Goal: Feedback & Contribution: Submit feedback/report problem

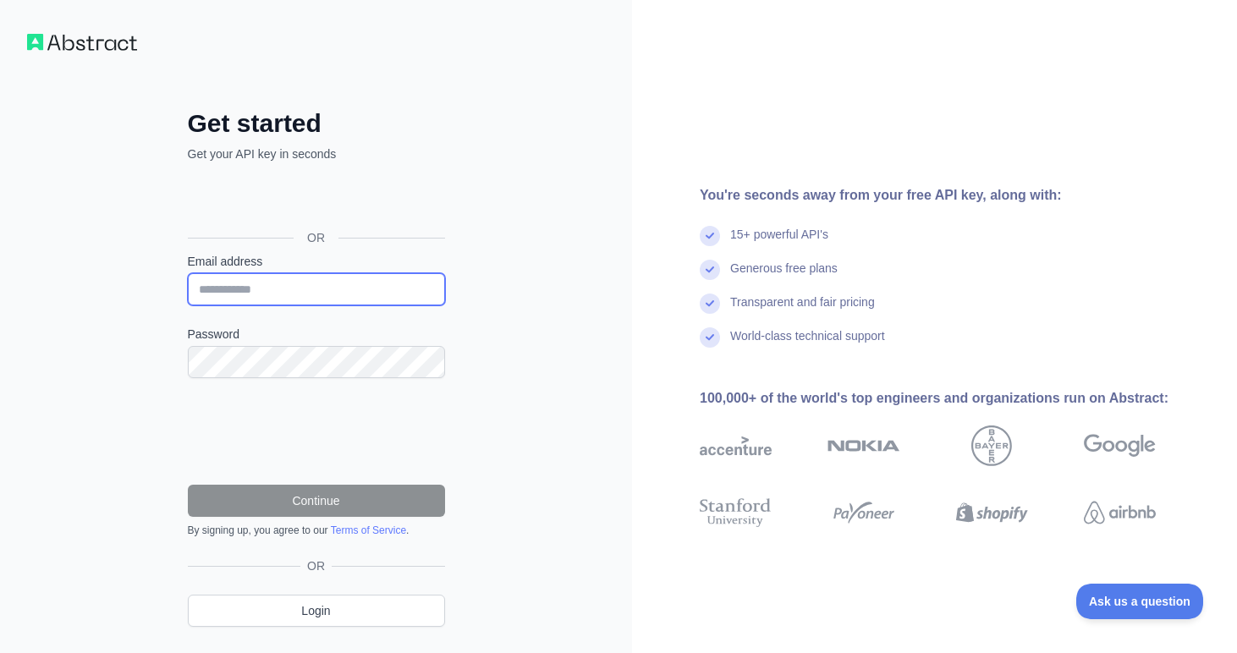
click at [344, 289] on input "Email address" at bounding box center [316, 289] width 257 height 32
paste input "**********"
click at [292, 287] on input "**********" at bounding box center [316, 289] width 257 height 32
type input "**********"
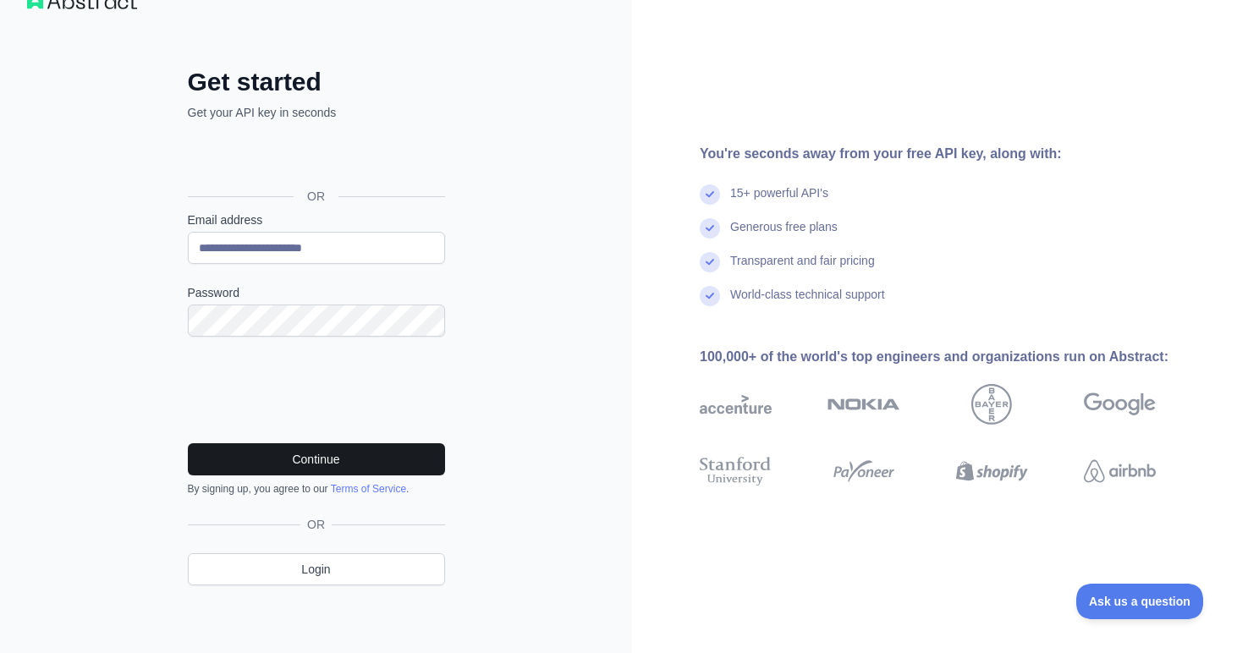
scroll to position [41, 0]
click at [382, 465] on button "Continue" at bounding box center [316, 460] width 257 height 32
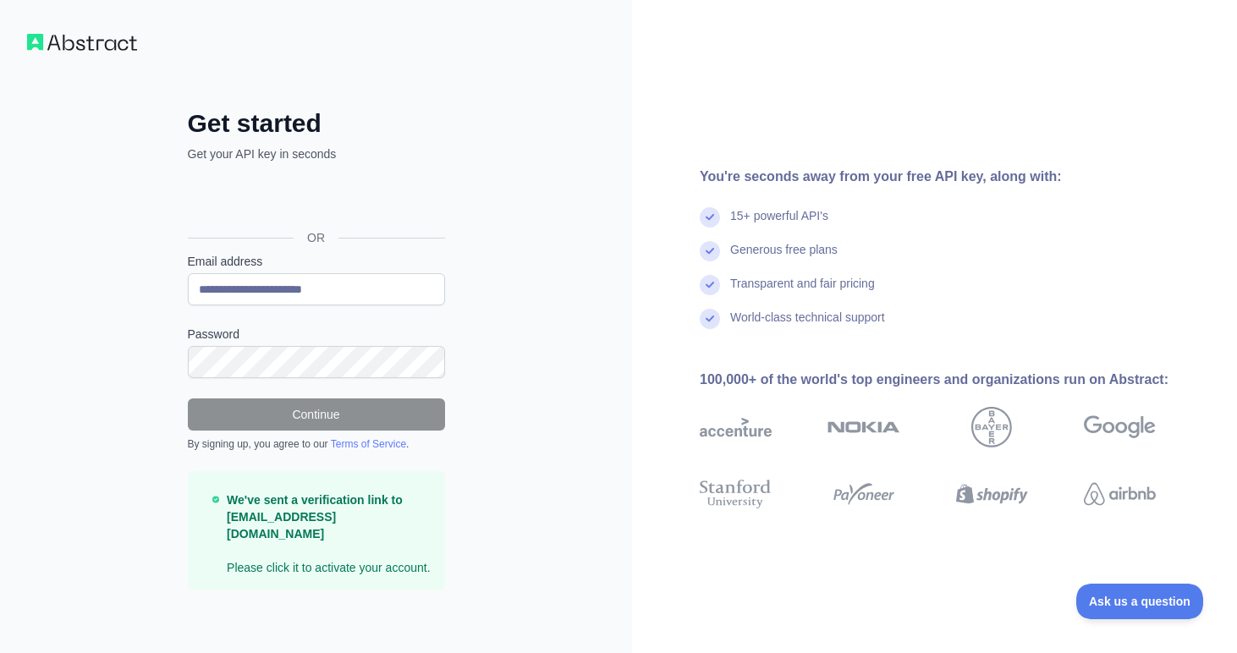
scroll to position [0, 0]
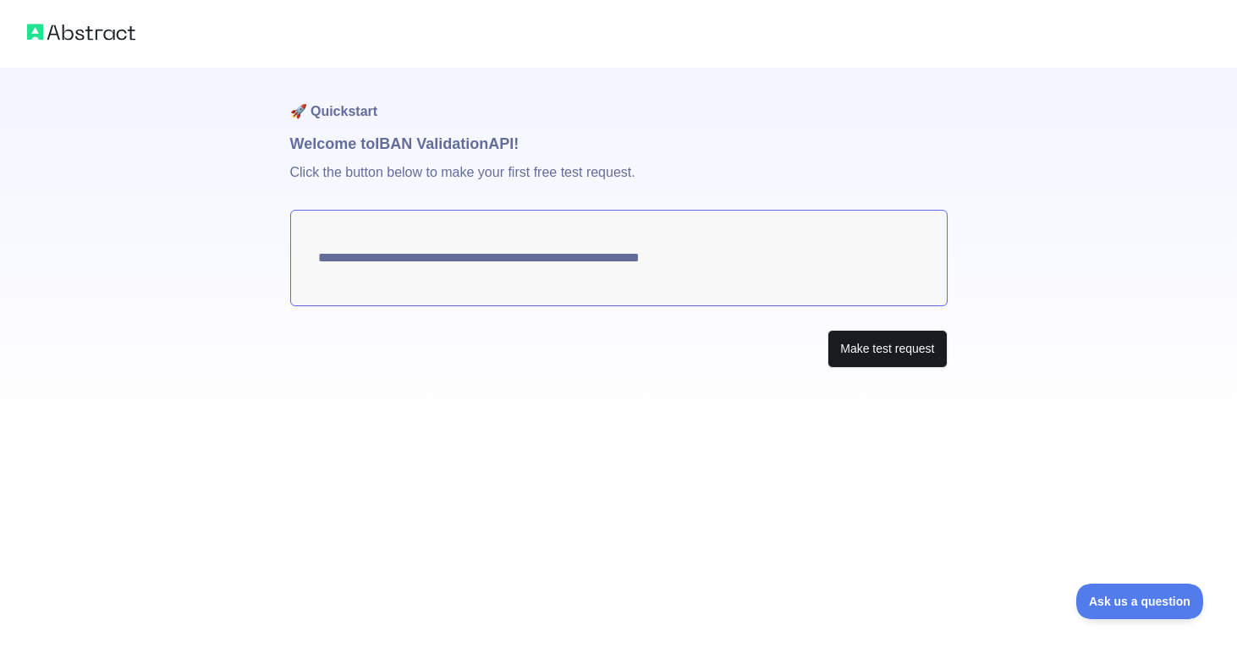
click at [888, 348] on button "Make test request" at bounding box center [887, 349] width 119 height 38
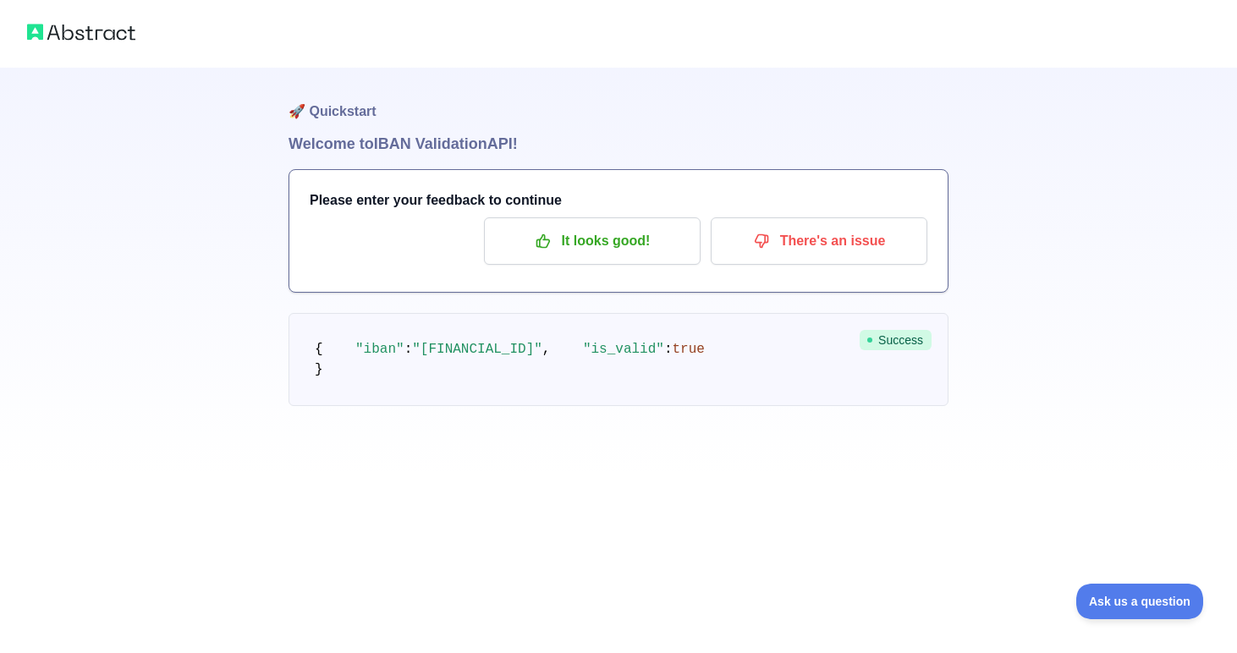
click at [84, 47] on div at bounding box center [618, 34] width 1237 height 68
click at [73, 36] on img at bounding box center [81, 32] width 108 height 24
click at [25, 35] on div at bounding box center [618, 34] width 1237 height 68
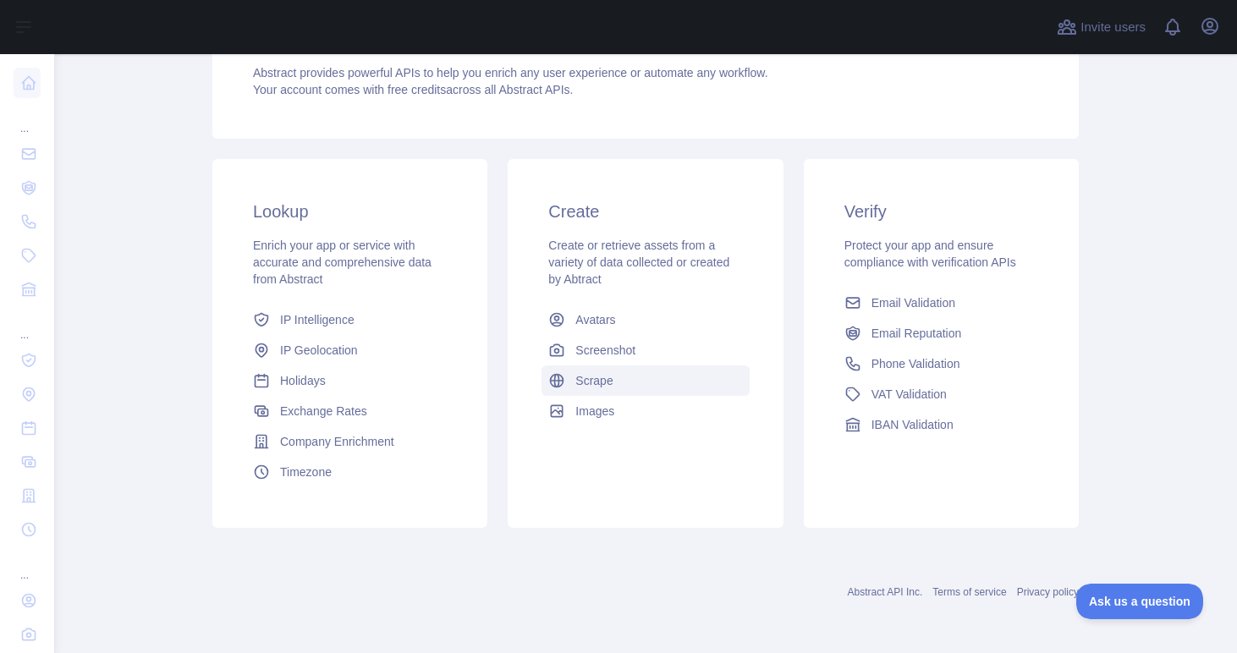
scroll to position [190, 0]
click at [953, 426] on span "IBAN Validation" at bounding box center [913, 424] width 82 height 17
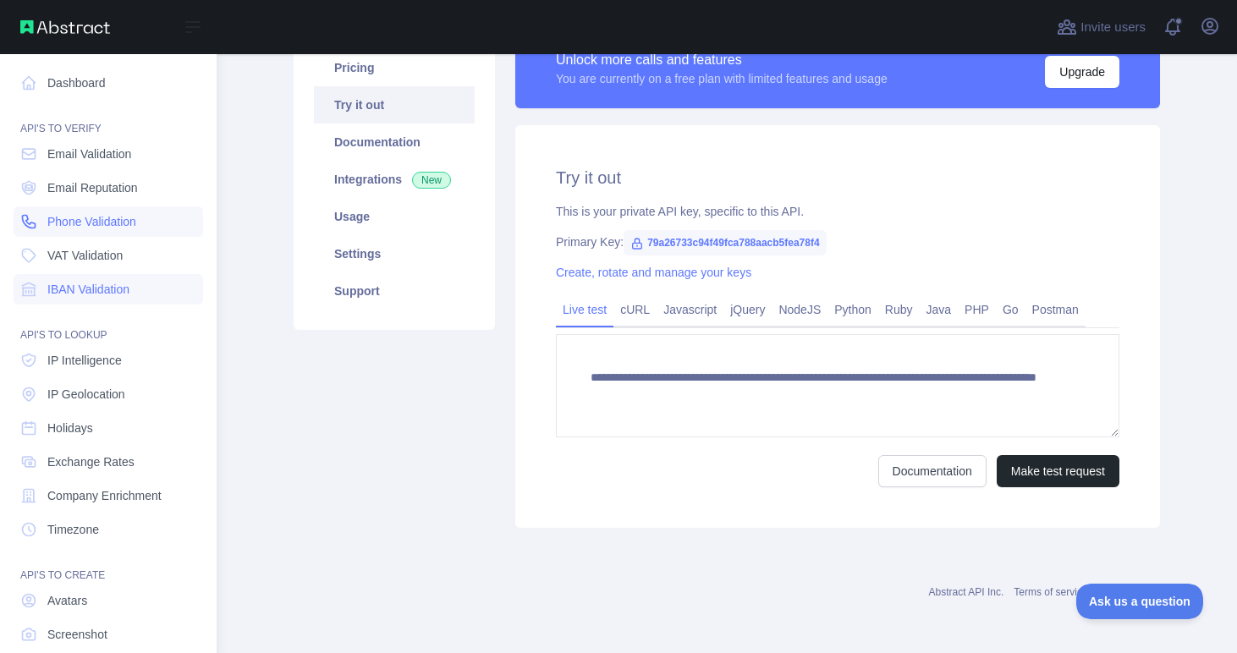
click at [136, 220] on span "Phone Validation" at bounding box center [91, 221] width 89 height 17
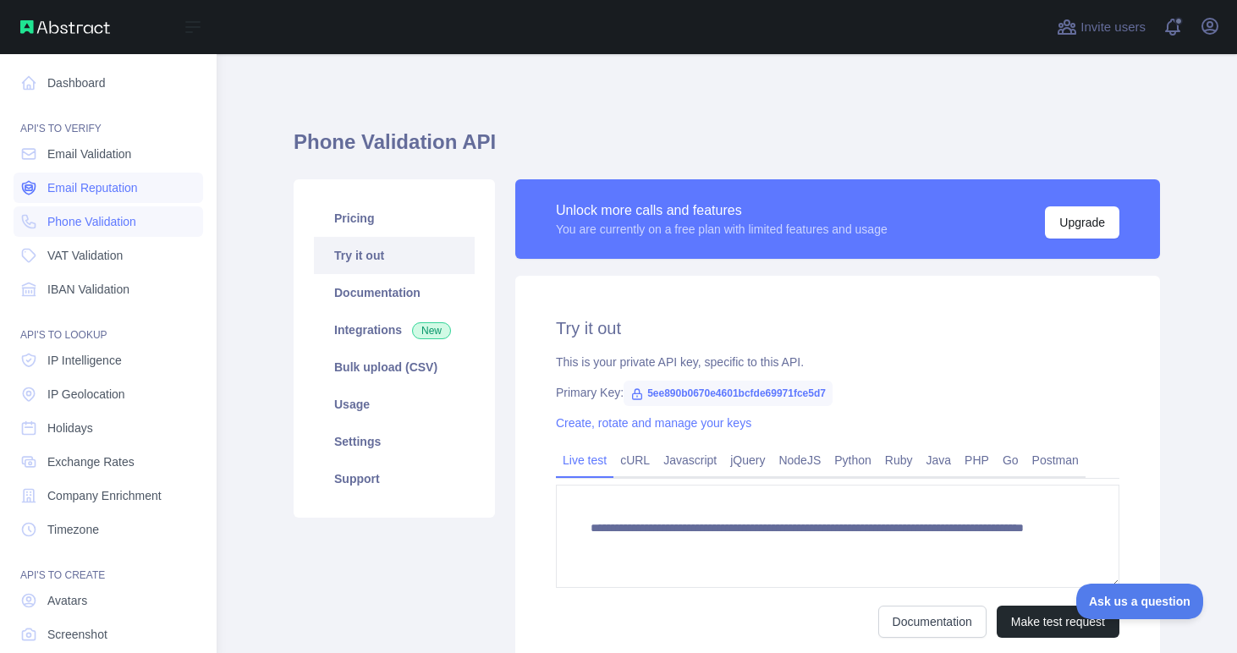
click at [137, 199] on link "Email Reputation" at bounding box center [109, 188] width 190 height 30
click at [126, 164] on link "Email Validation" at bounding box center [109, 154] width 190 height 30
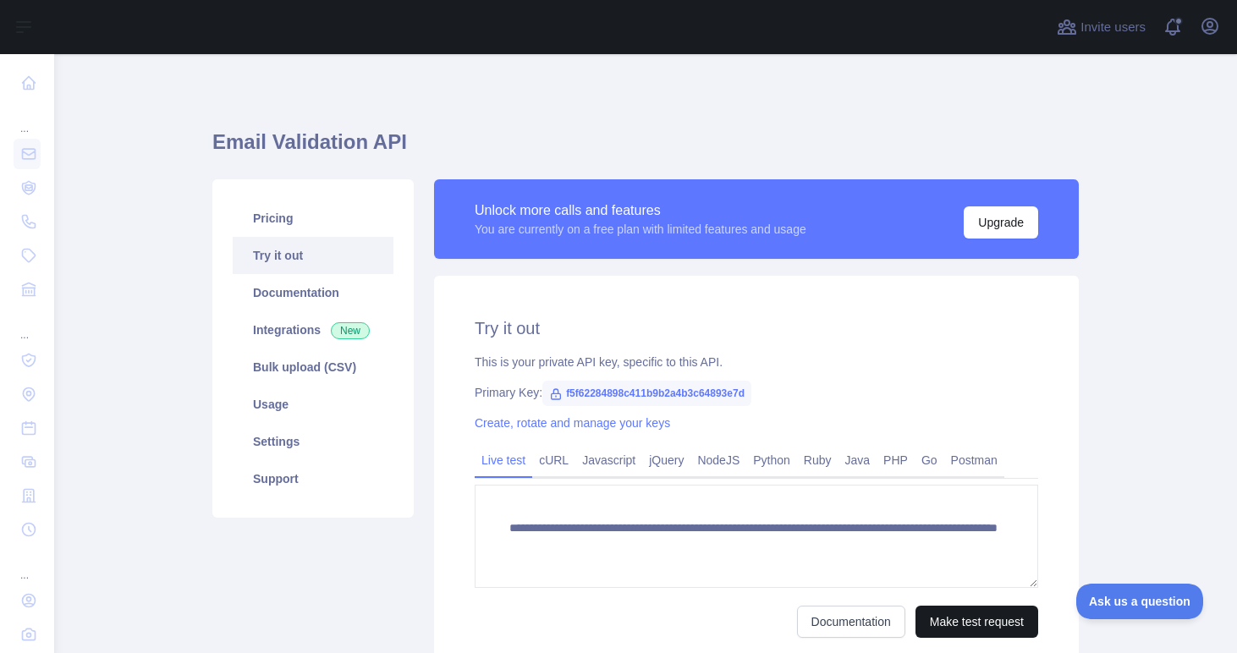
click at [955, 613] on button "Make test request" at bounding box center [977, 622] width 123 height 32
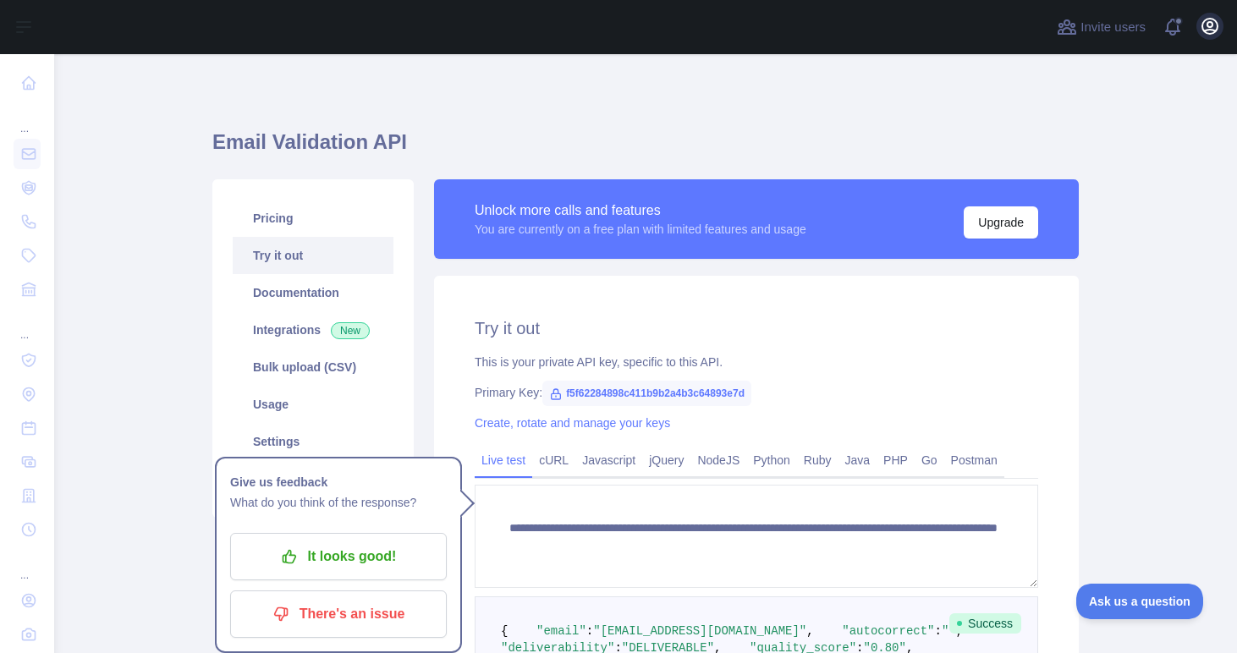
click at [1214, 28] on icon "button" at bounding box center [1210, 26] width 20 height 20
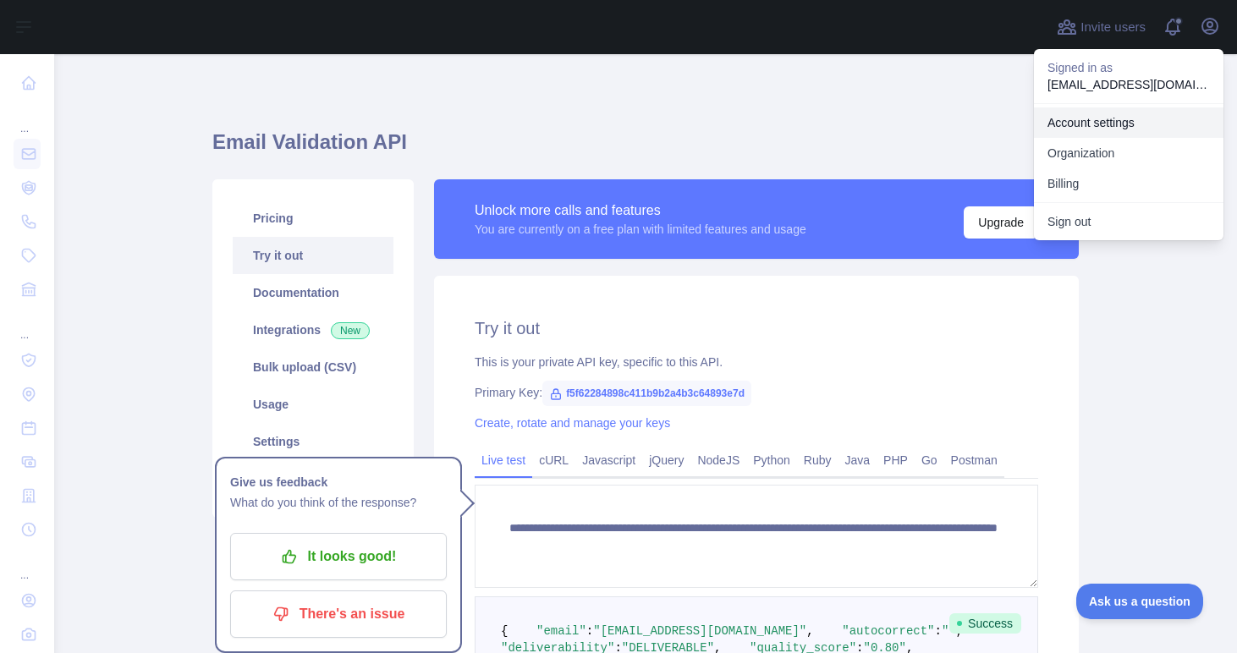
click at [1126, 125] on link "Account settings" at bounding box center [1129, 122] width 190 height 30
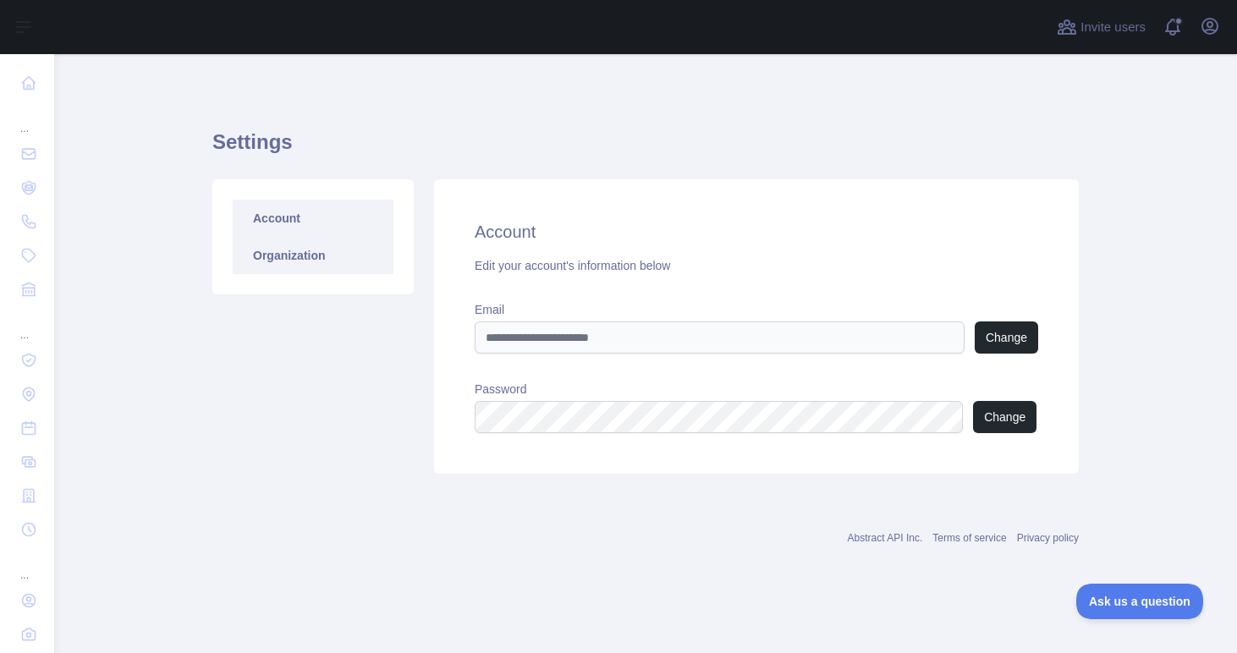
click at [372, 264] on link "Organization" at bounding box center [313, 255] width 161 height 37
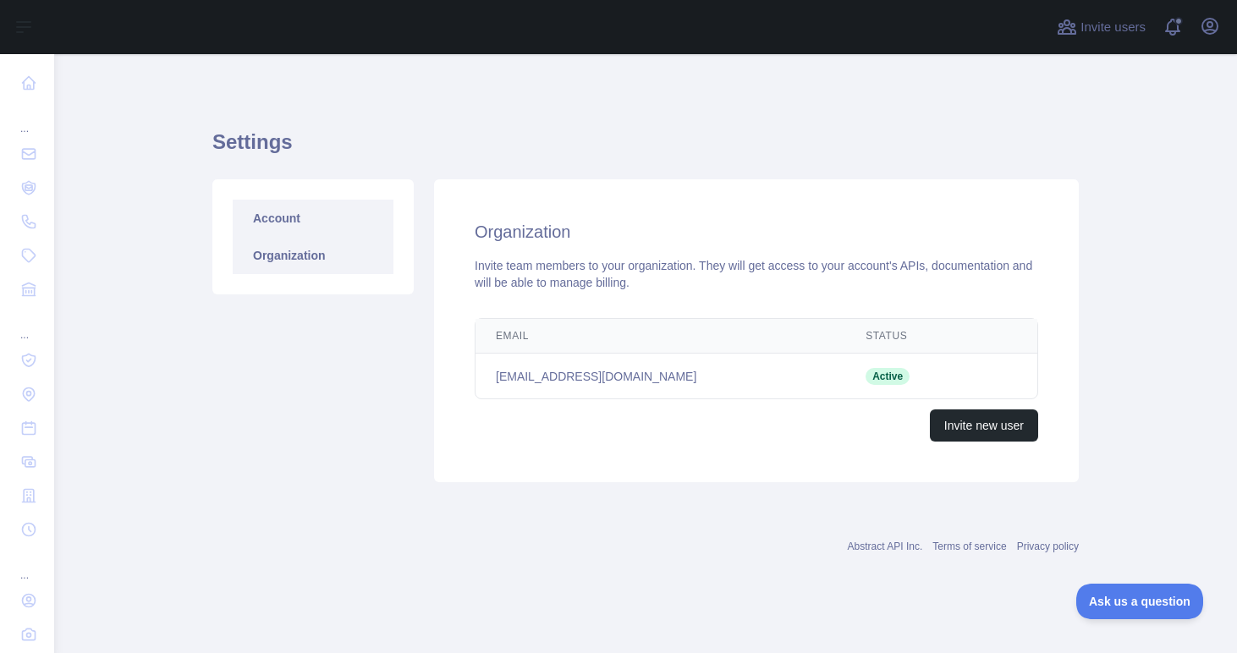
click at [351, 233] on link "Account" at bounding box center [313, 218] width 161 height 37
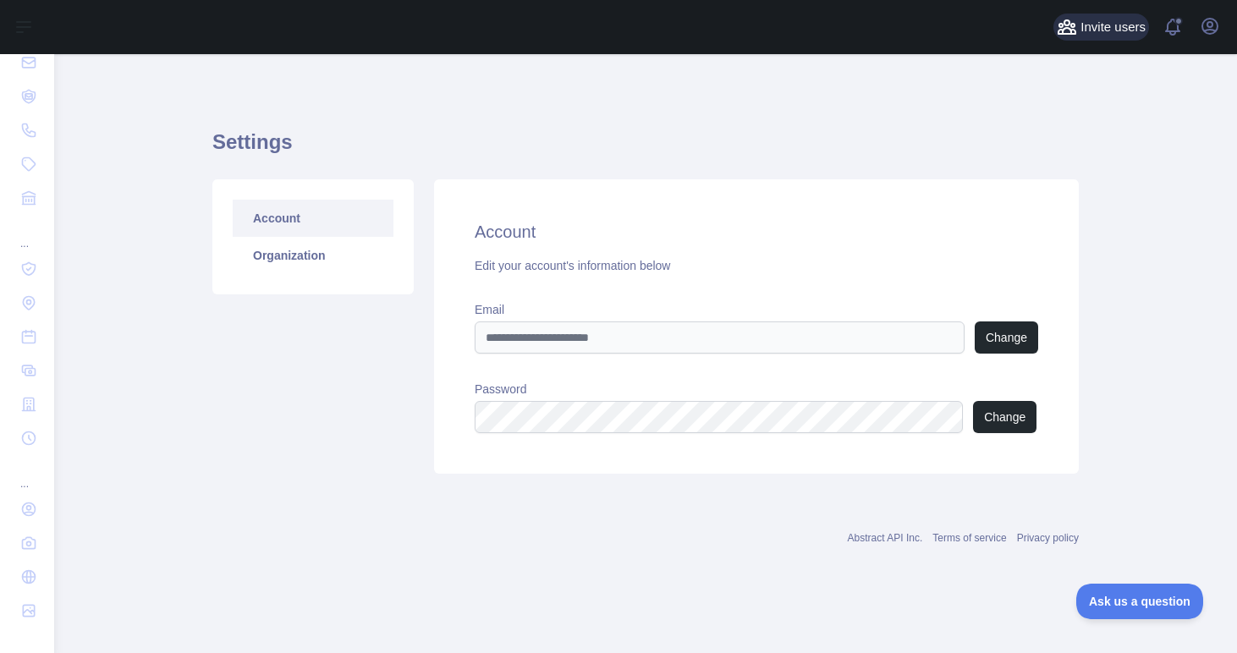
click at [1134, 30] on span "Invite users" at bounding box center [1113, 27] width 65 height 19
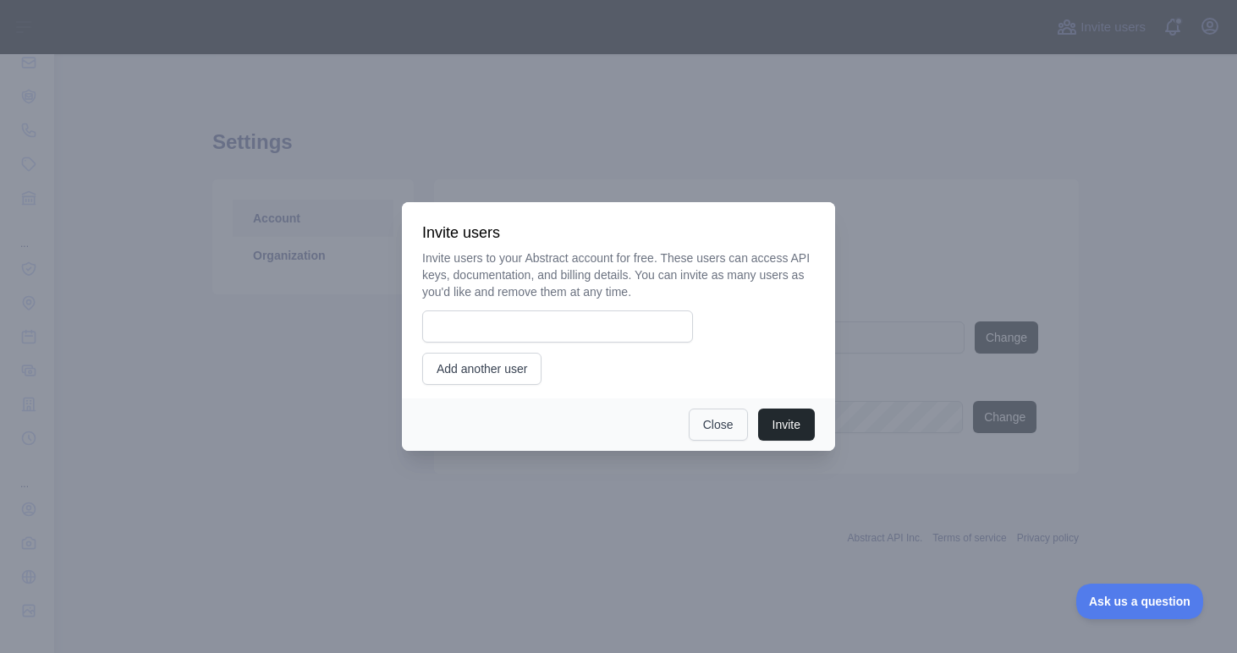
click at [727, 433] on button "Close" at bounding box center [718, 425] width 59 height 32
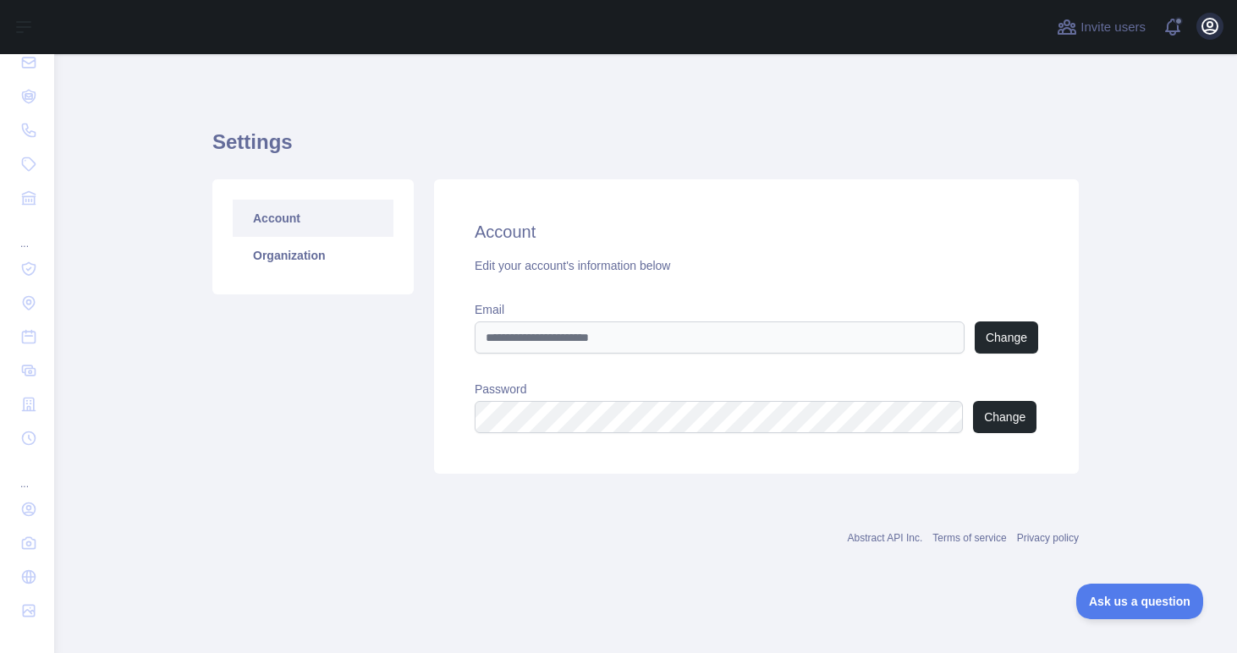
click at [1213, 19] on icon "button" at bounding box center [1210, 26] width 15 height 15
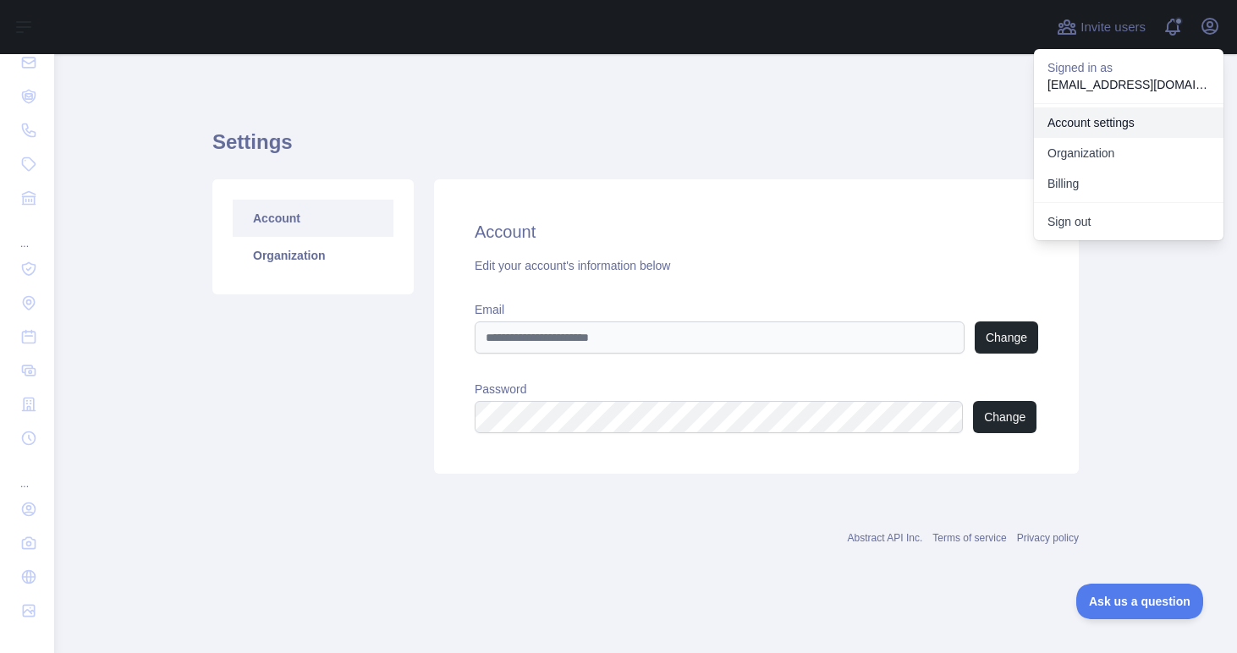
click at [1142, 120] on link "Account settings" at bounding box center [1129, 122] width 190 height 30
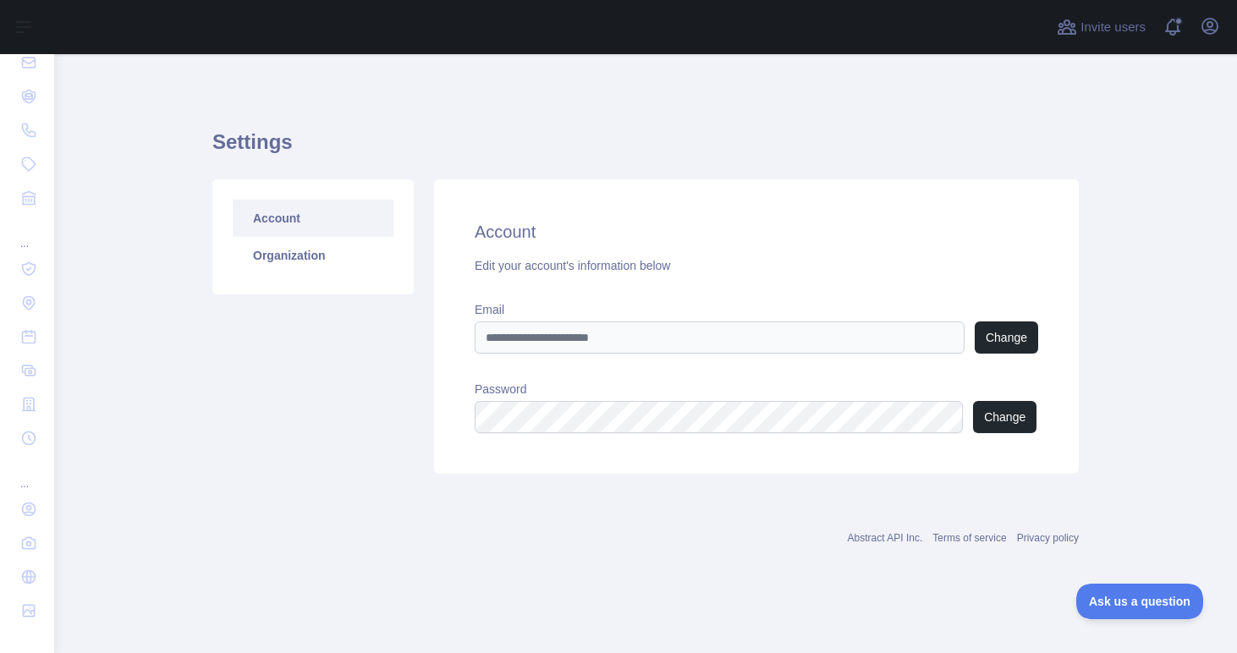
click at [1217, 41] on div "Open user menu" at bounding box center [1210, 28] width 27 height 30
click at [1209, 34] on icon "button" at bounding box center [1210, 26] width 20 height 20
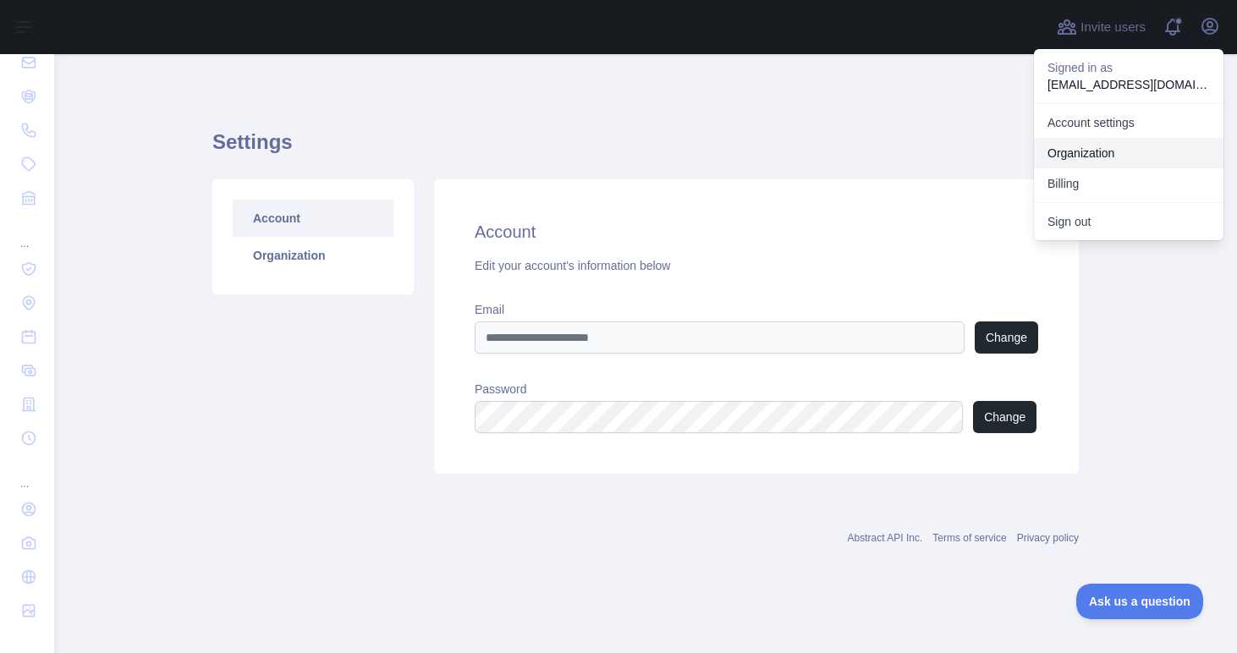
click at [1142, 148] on link "Organization" at bounding box center [1129, 153] width 190 height 30
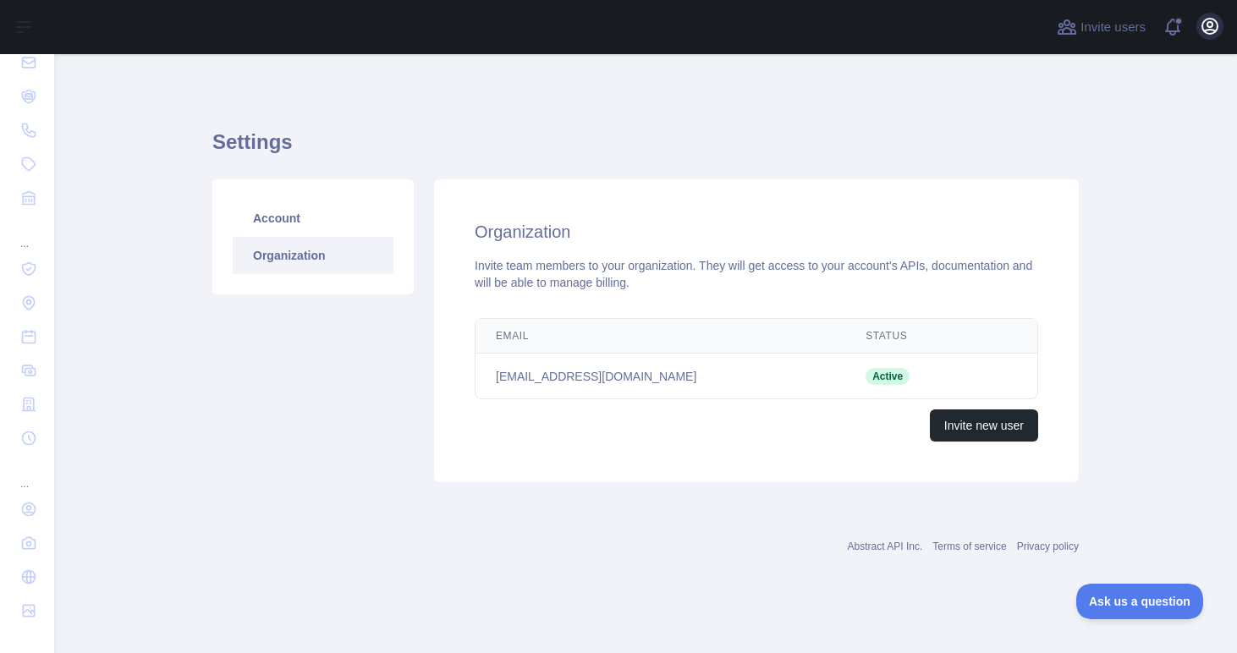
click at [1209, 29] on icon "button" at bounding box center [1210, 26] width 20 height 20
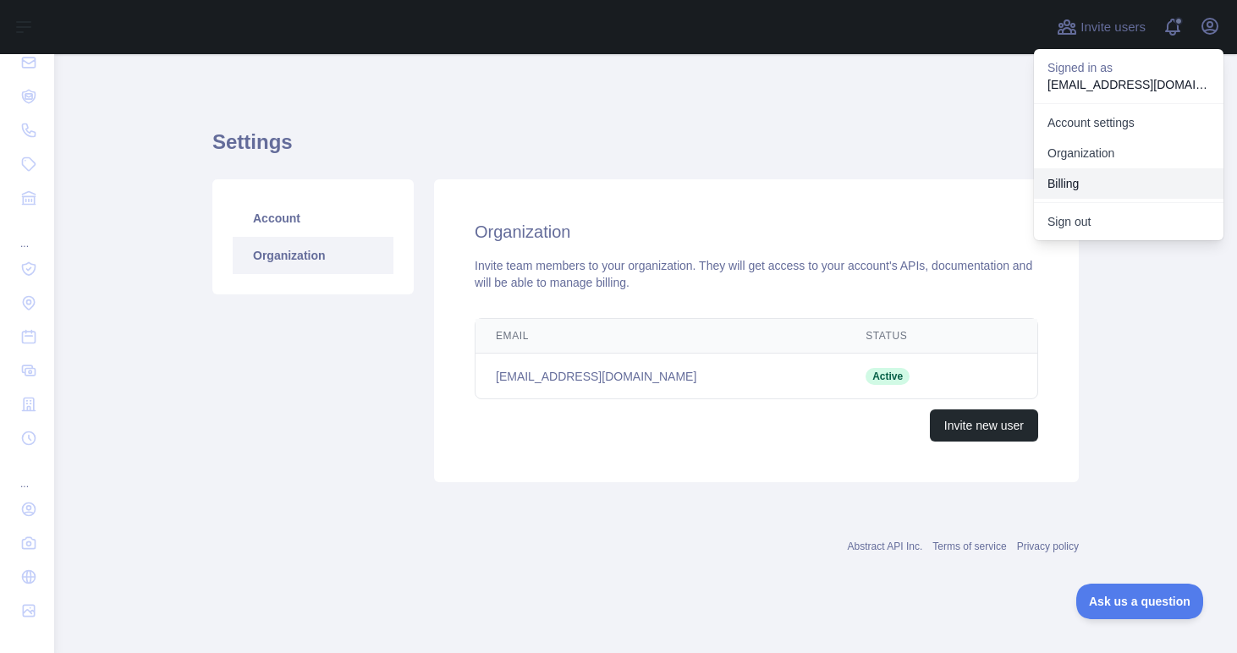
click at [1121, 182] on button "Billing" at bounding box center [1129, 183] width 190 height 30
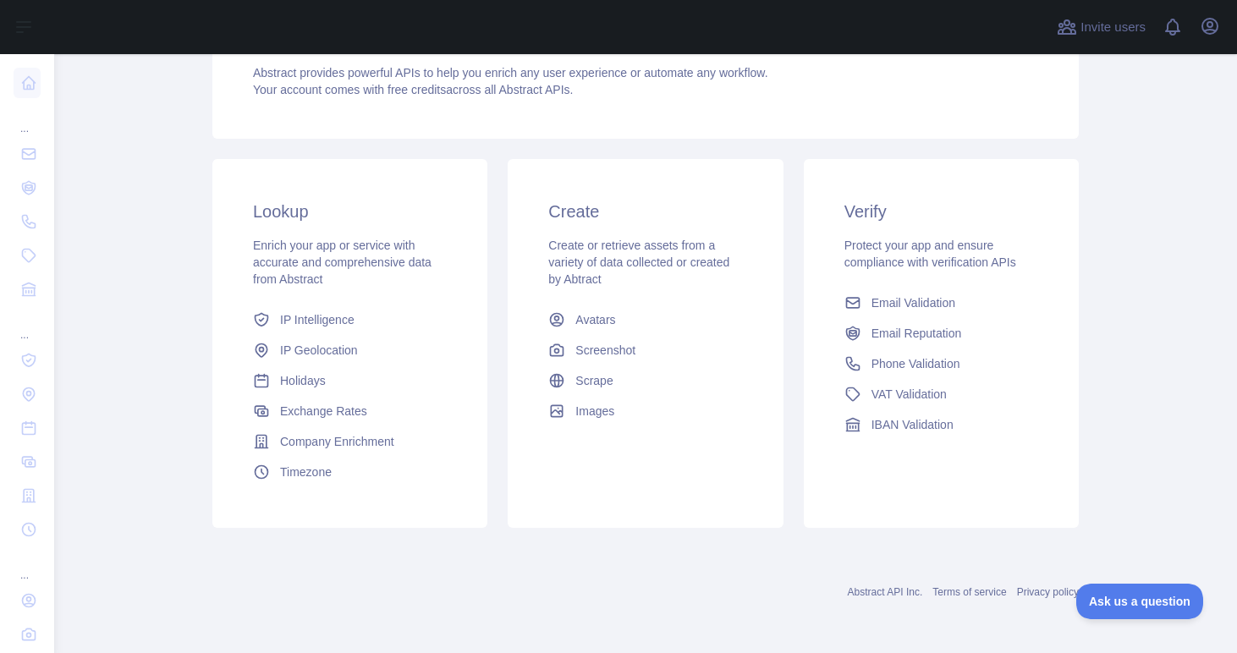
scroll to position [190, 0]
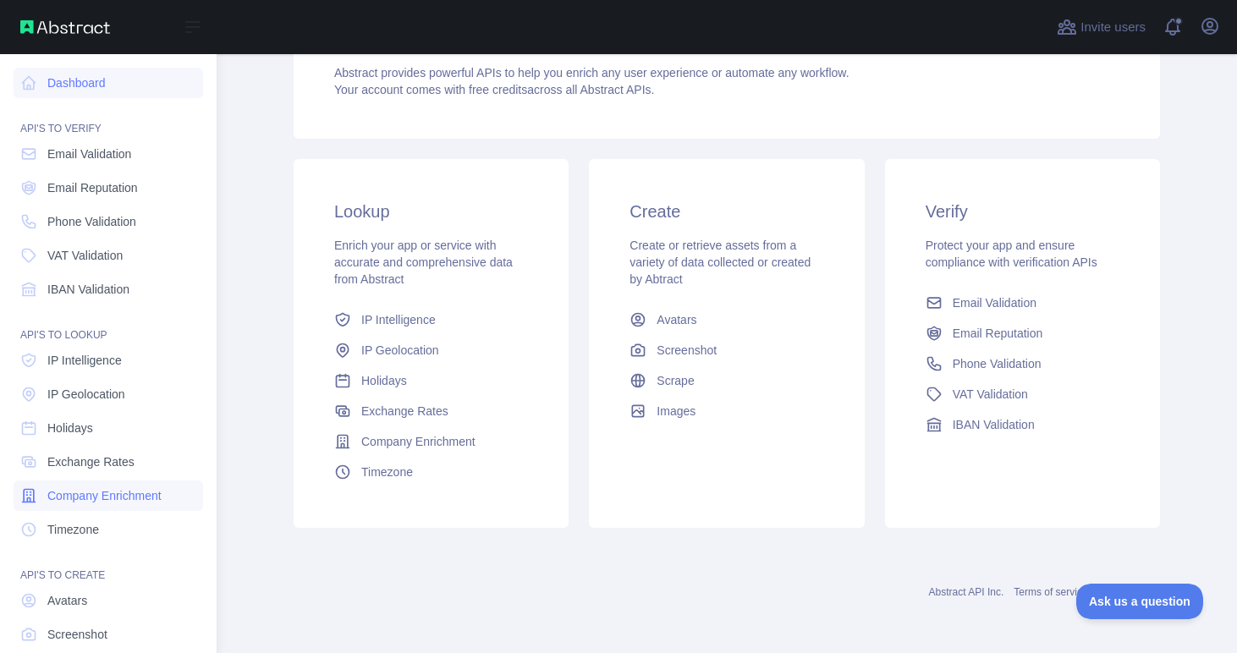
click at [114, 492] on span "Company Enrichment" at bounding box center [104, 495] width 114 height 17
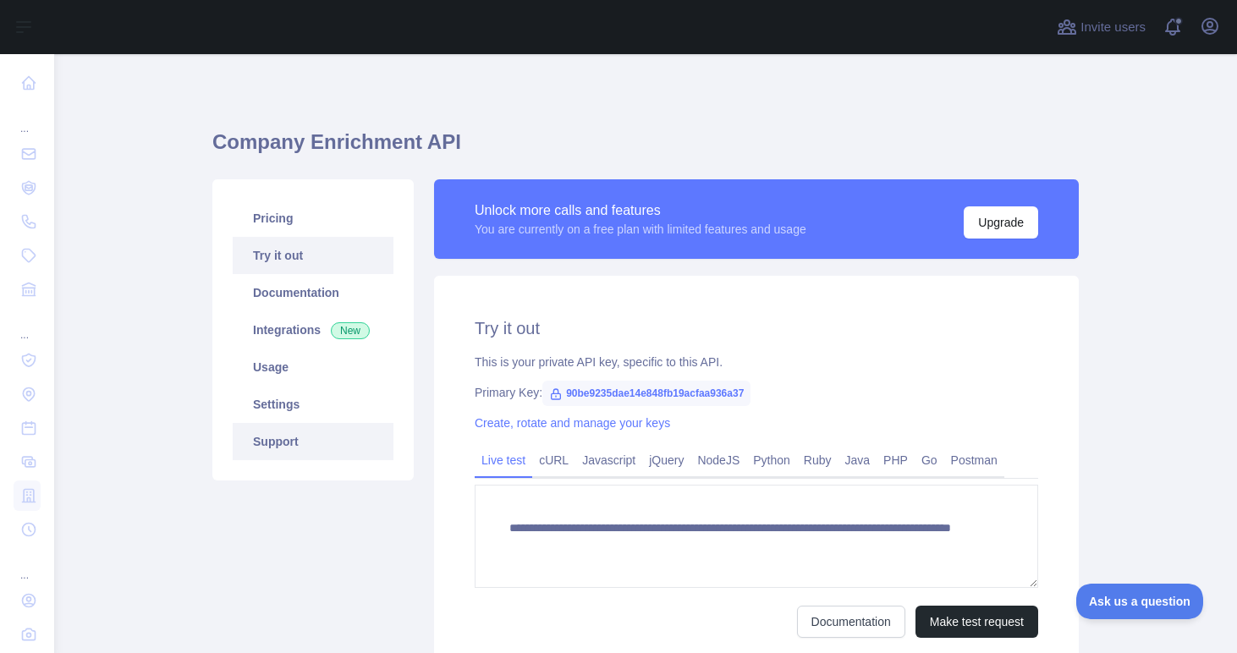
click at [337, 454] on link "Support" at bounding box center [313, 441] width 161 height 37
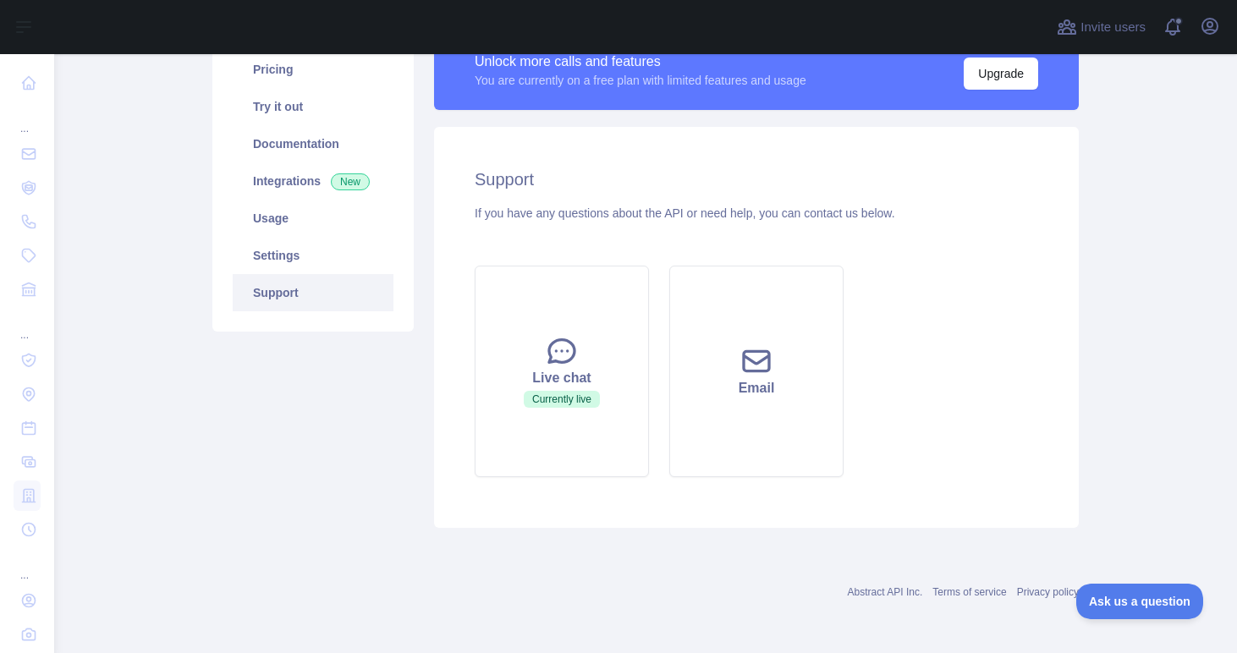
scroll to position [149, 0]
click at [282, 253] on link "Settings" at bounding box center [313, 255] width 161 height 37
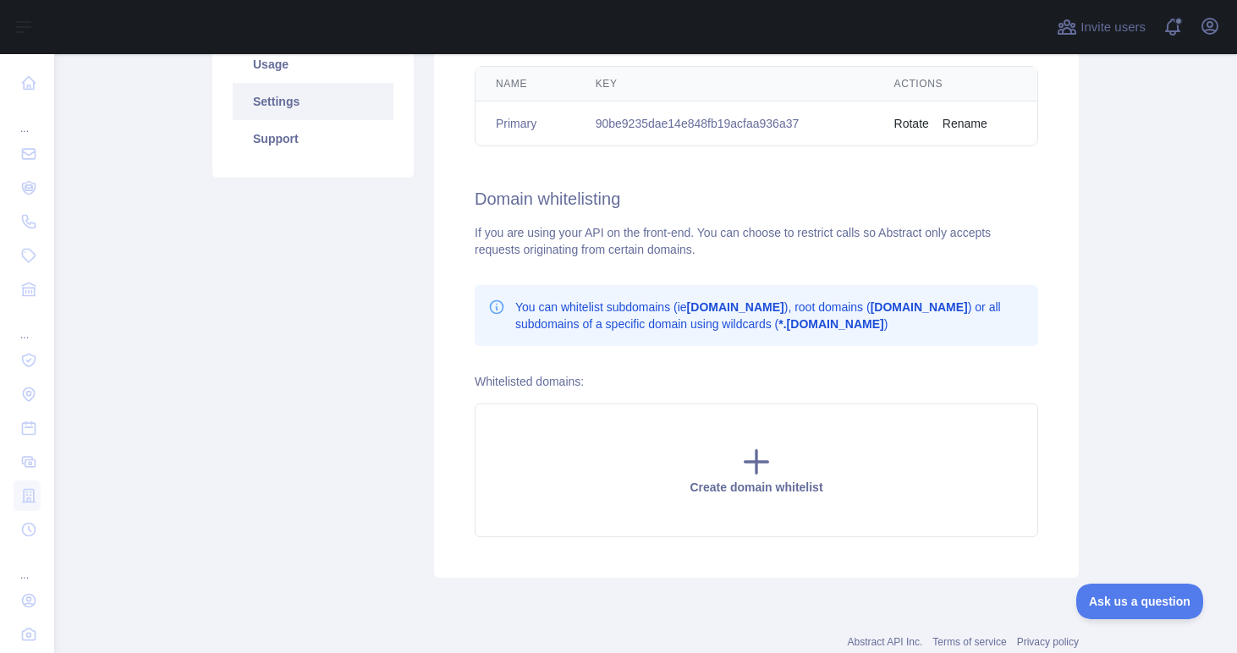
scroll to position [267, 0]
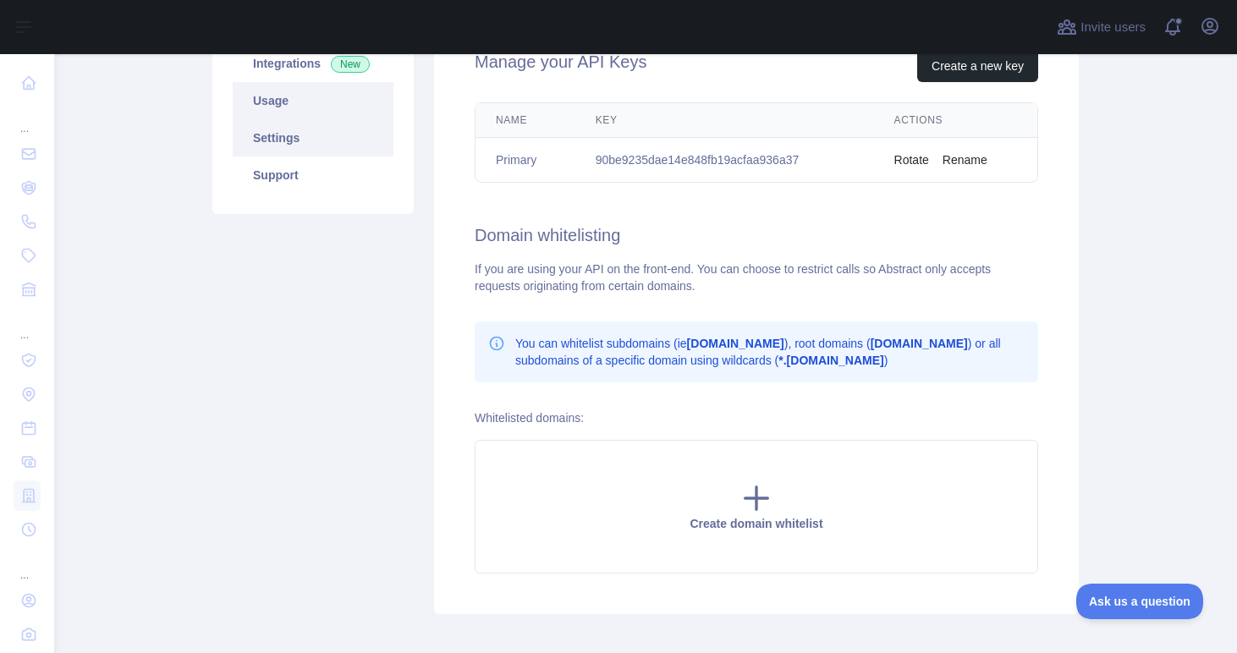
click at [278, 112] on link "Usage" at bounding box center [313, 100] width 161 height 37
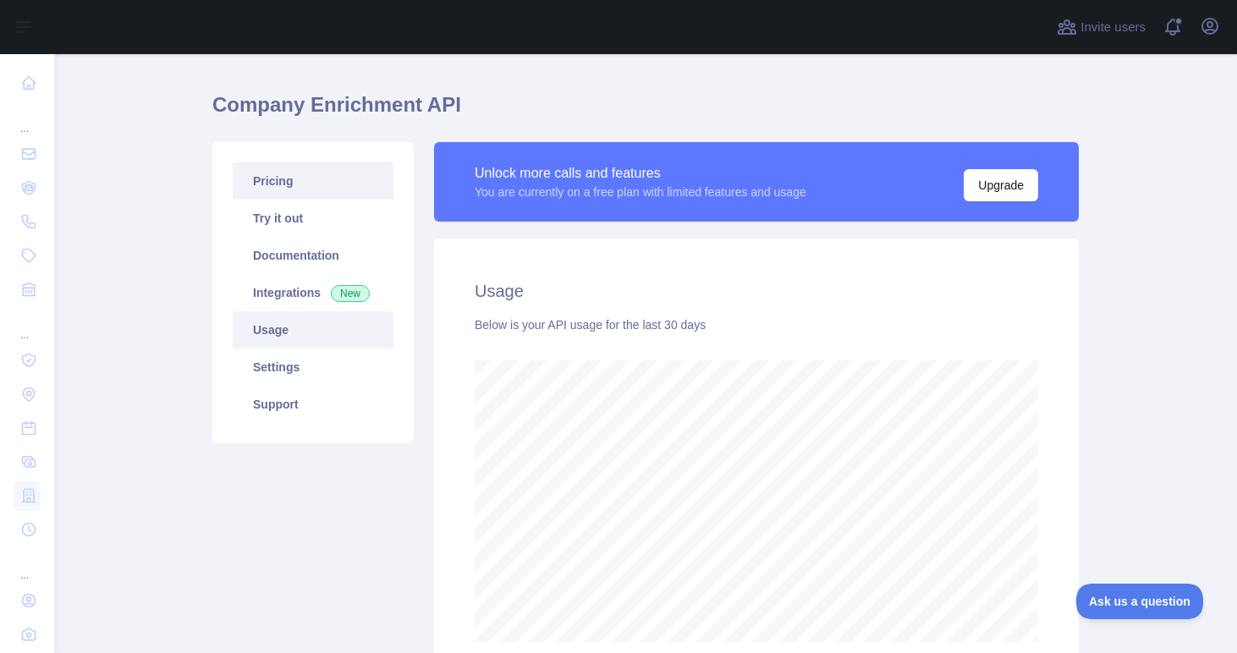
scroll to position [599, 1183]
click at [306, 290] on link "Integrations New" at bounding box center [313, 292] width 161 height 37
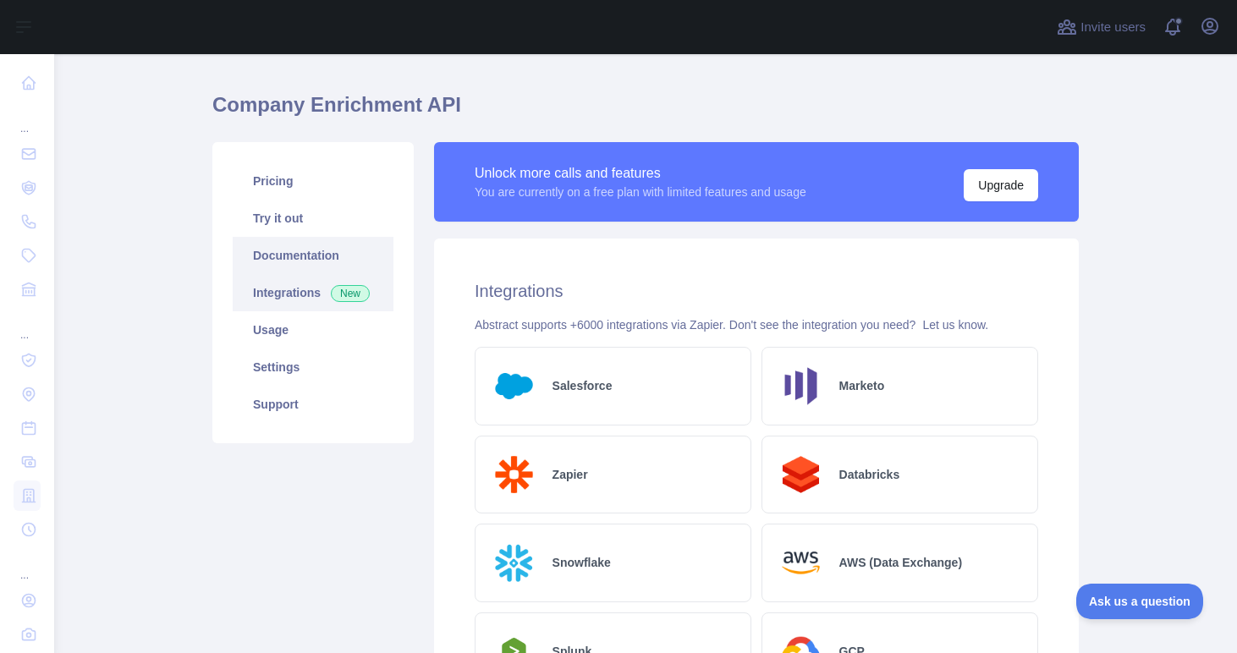
click at [306, 263] on link "Documentation" at bounding box center [313, 255] width 161 height 37
click at [300, 204] on link "Try it out" at bounding box center [313, 218] width 161 height 37
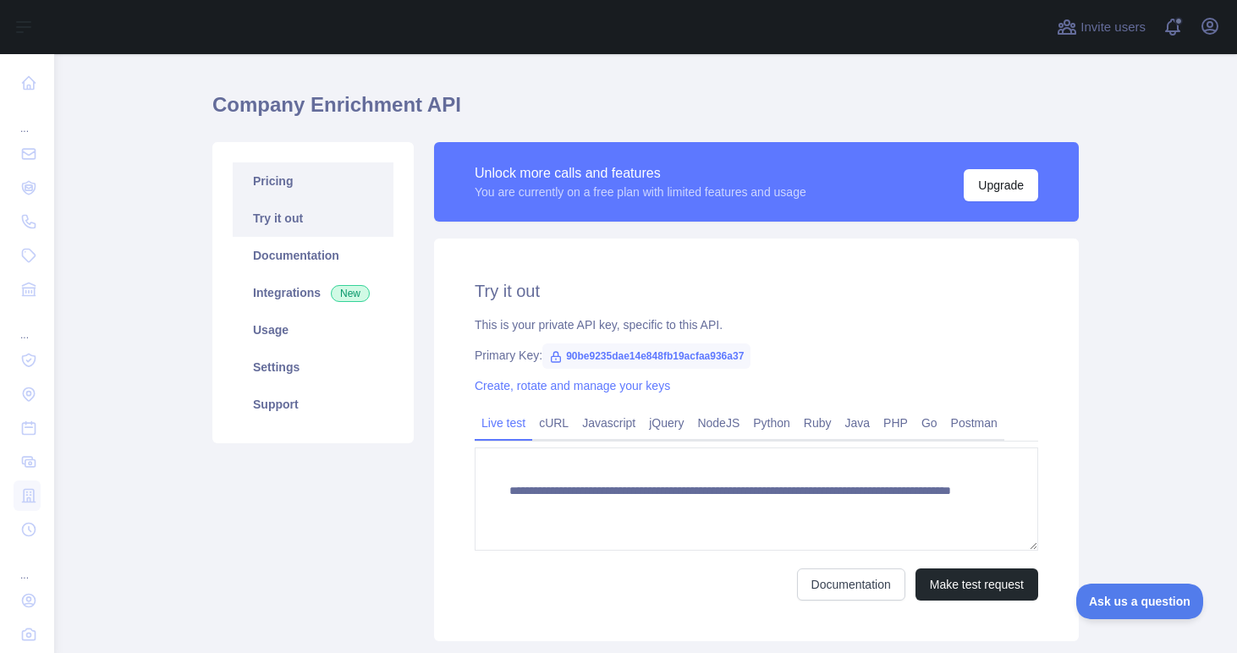
click at [290, 177] on link "Pricing" at bounding box center [313, 180] width 161 height 37
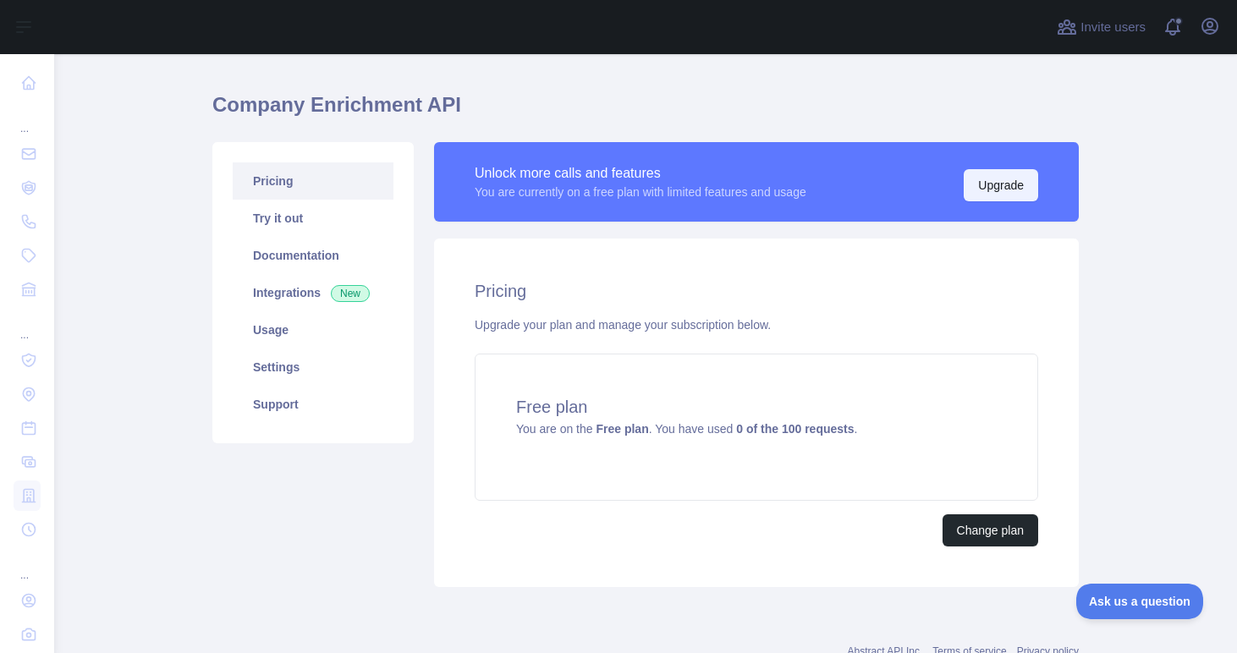
click at [1004, 174] on button "Upgrade" at bounding box center [1001, 185] width 74 height 32
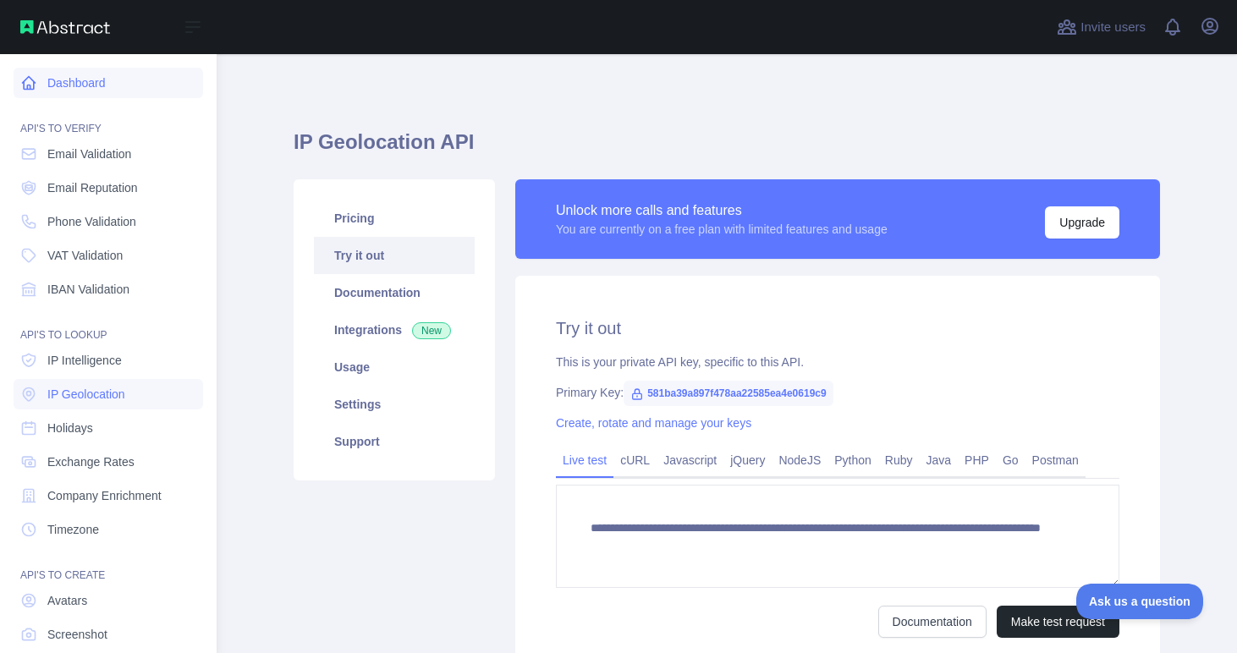
click at [101, 74] on link "Dashboard" at bounding box center [109, 83] width 190 height 30
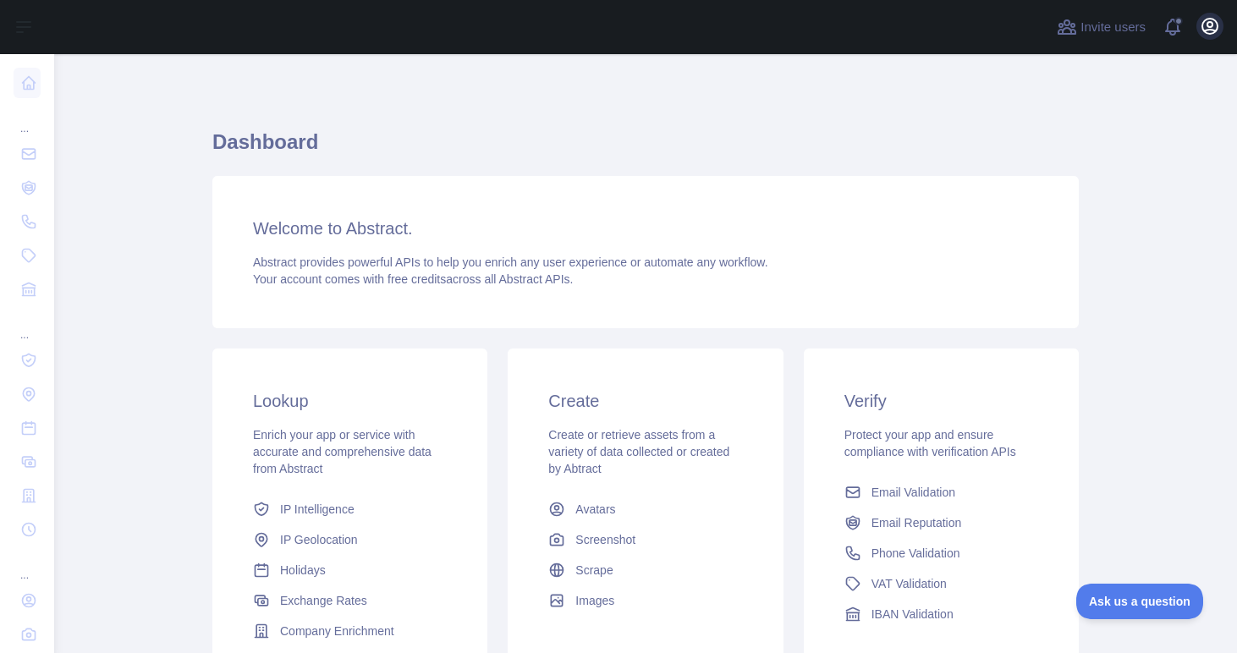
click at [1215, 25] on icon "button" at bounding box center [1210, 26] width 20 height 20
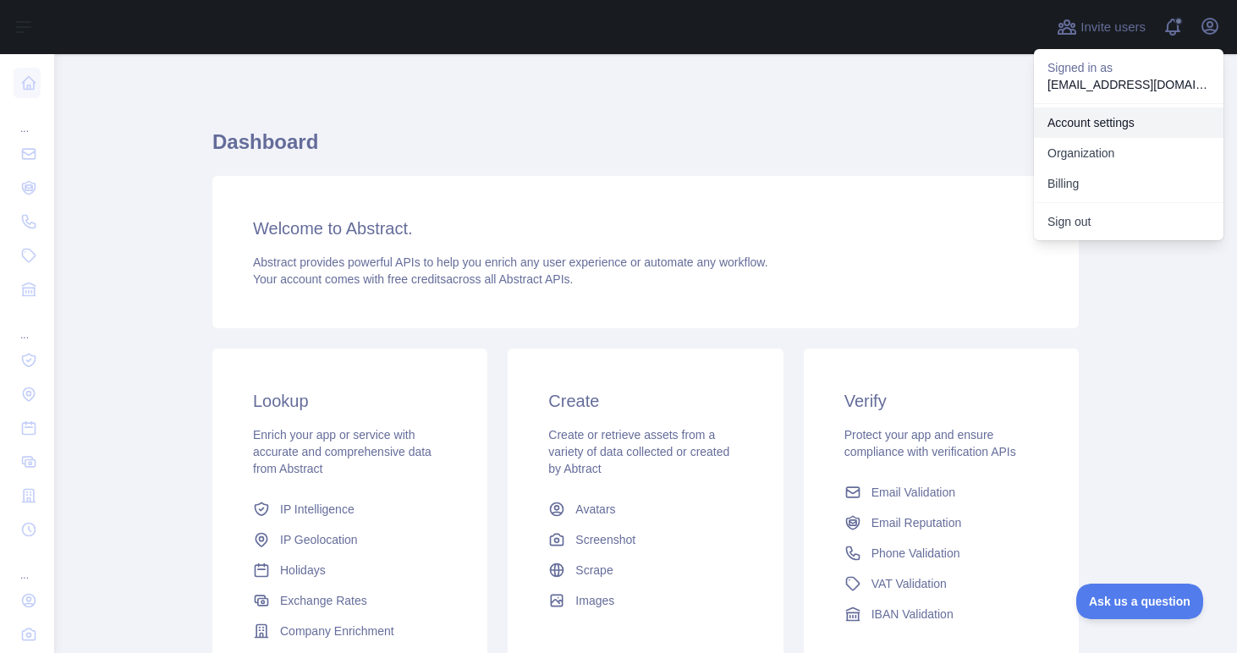
click at [1134, 121] on link "Account settings" at bounding box center [1129, 122] width 190 height 30
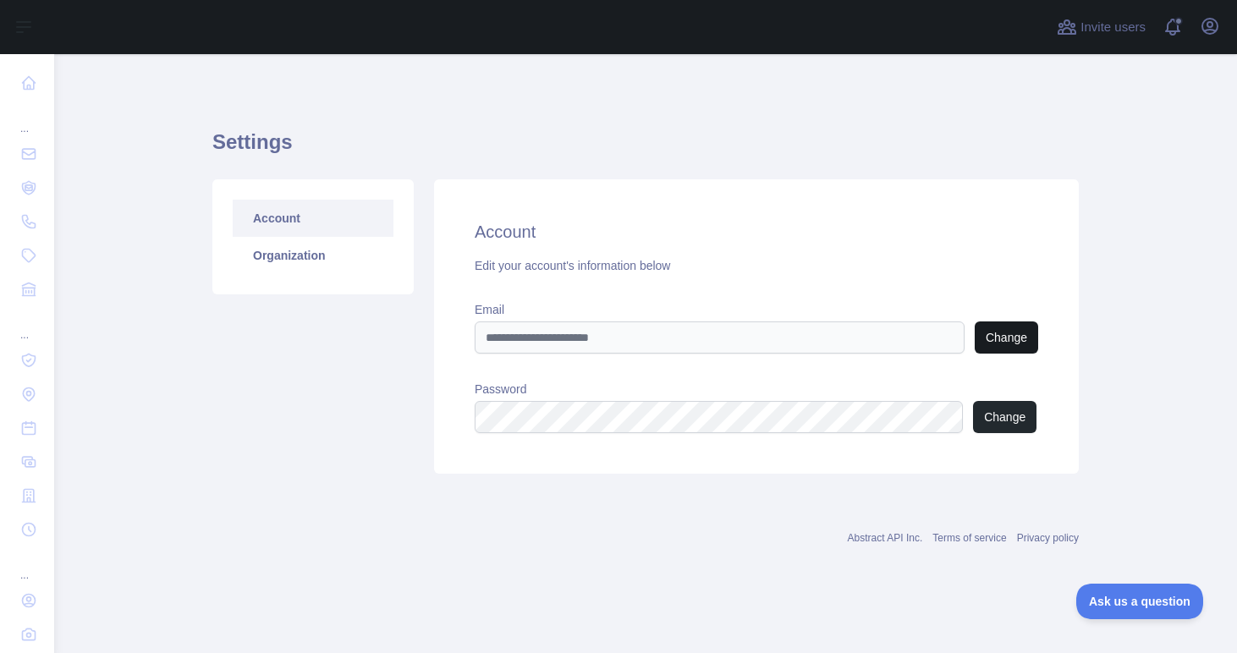
click at [1010, 342] on button "Change" at bounding box center [1006, 338] width 63 height 32
click at [1006, 419] on button "Change" at bounding box center [1004, 417] width 63 height 32
click at [1220, 19] on button "Open user menu" at bounding box center [1210, 26] width 27 height 27
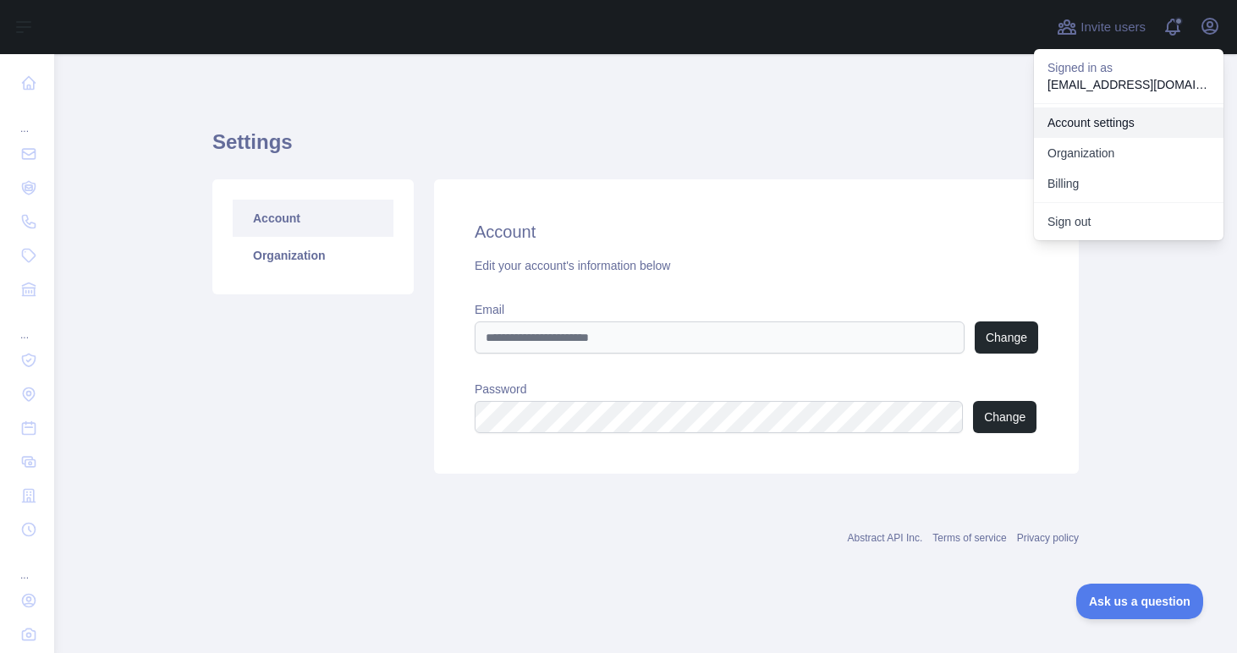
click at [1151, 124] on link "Account settings" at bounding box center [1129, 122] width 190 height 30
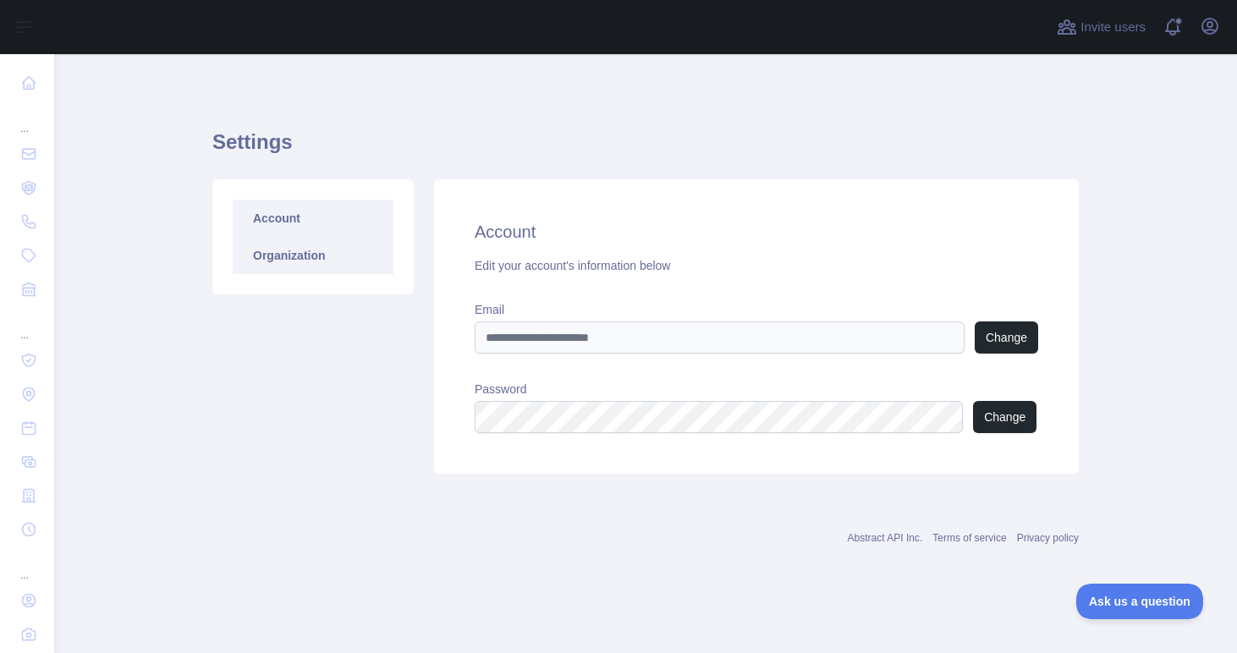
click at [277, 249] on link "Organization" at bounding box center [313, 255] width 161 height 37
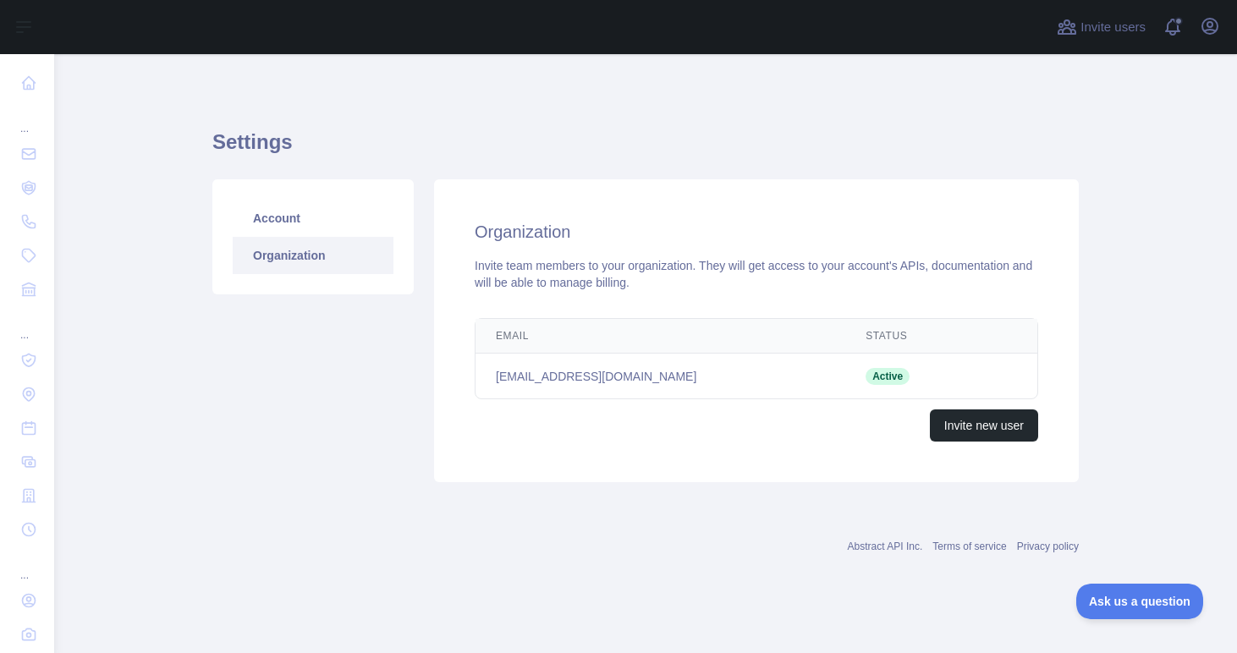
click at [866, 373] on span "Active" at bounding box center [888, 376] width 44 height 17
click at [338, 228] on link "Account" at bounding box center [313, 218] width 161 height 37
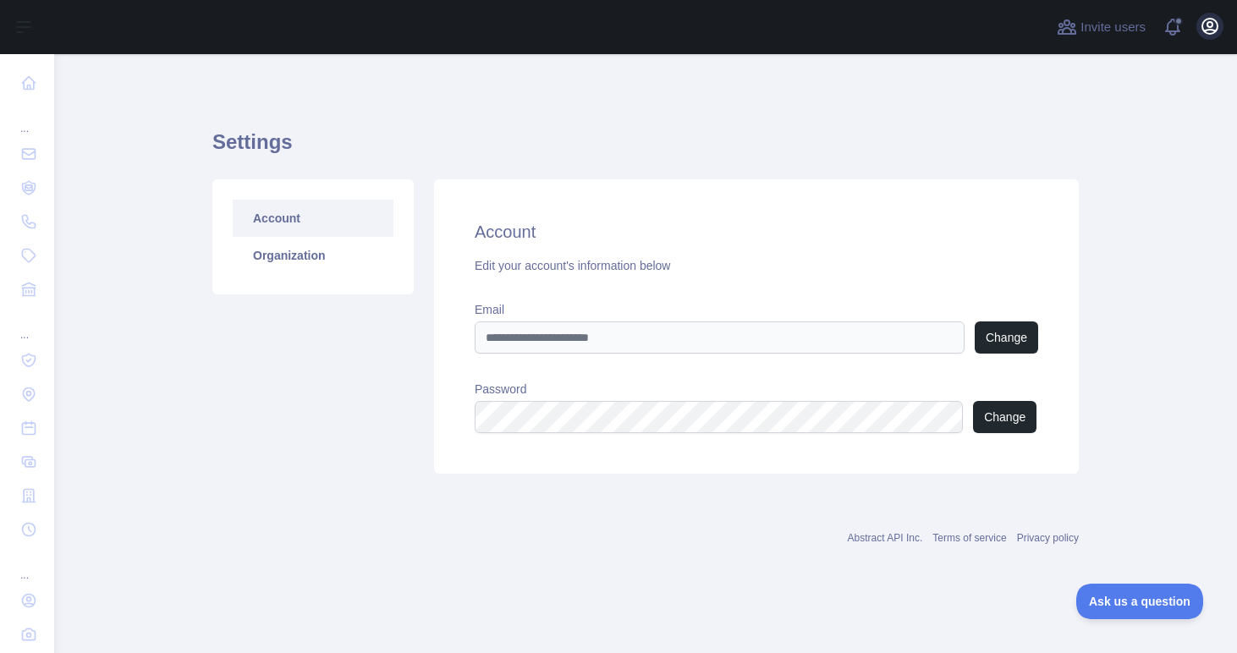
click at [1209, 29] on icon "button" at bounding box center [1210, 26] width 20 height 20
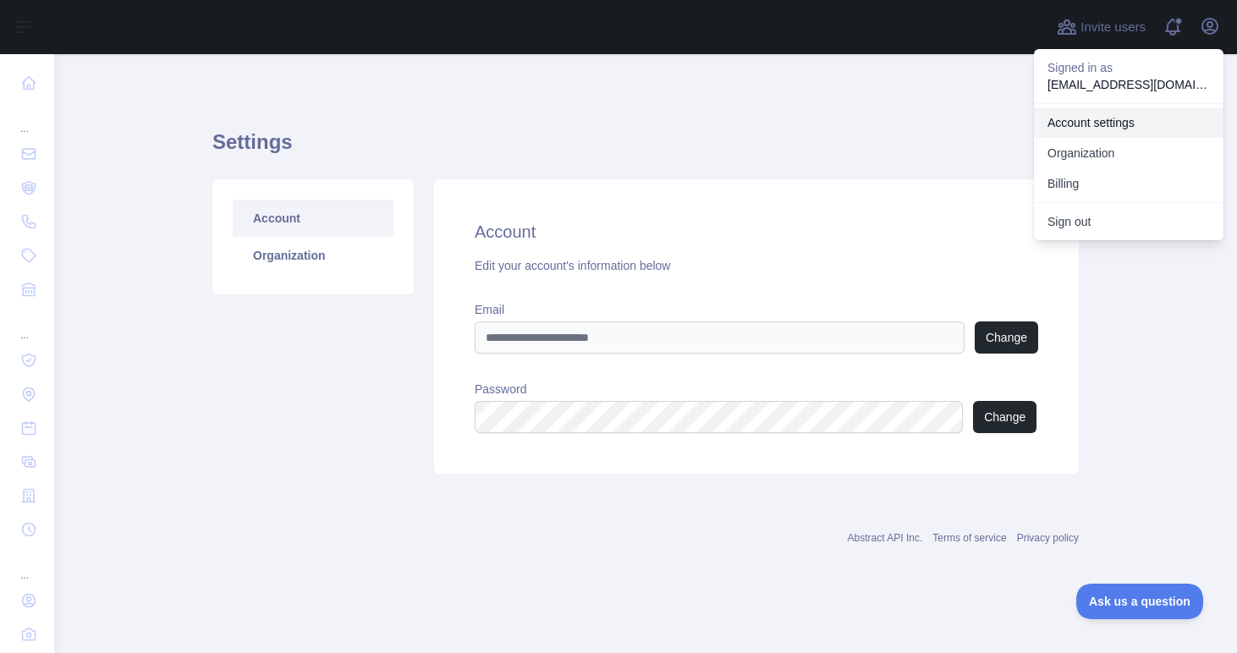
click at [1128, 125] on link "Account settings" at bounding box center [1129, 122] width 190 height 30
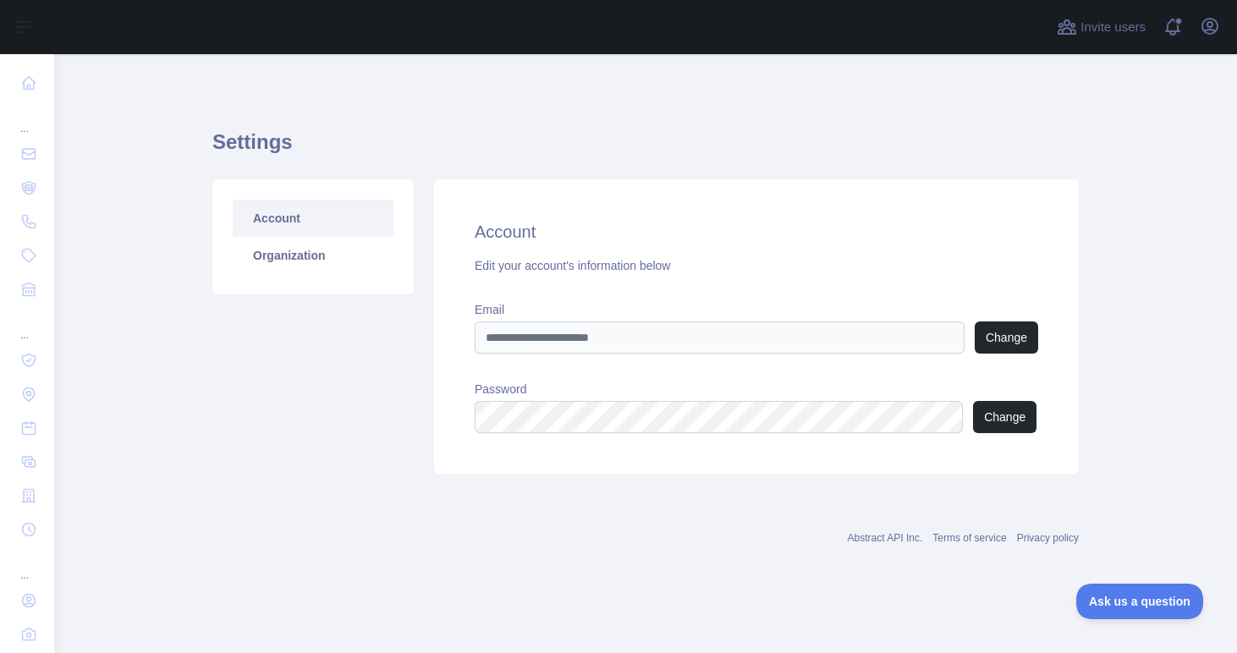
click at [366, 221] on link "Account" at bounding box center [313, 218] width 161 height 37
click at [488, 267] on div "Edit your account's information below" at bounding box center [757, 265] width 564 height 17
click at [631, 269] on div "Edit your account's information below" at bounding box center [757, 265] width 564 height 17
click at [1170, 39] on span at bounding box center [1180, 27] width 34 height 54
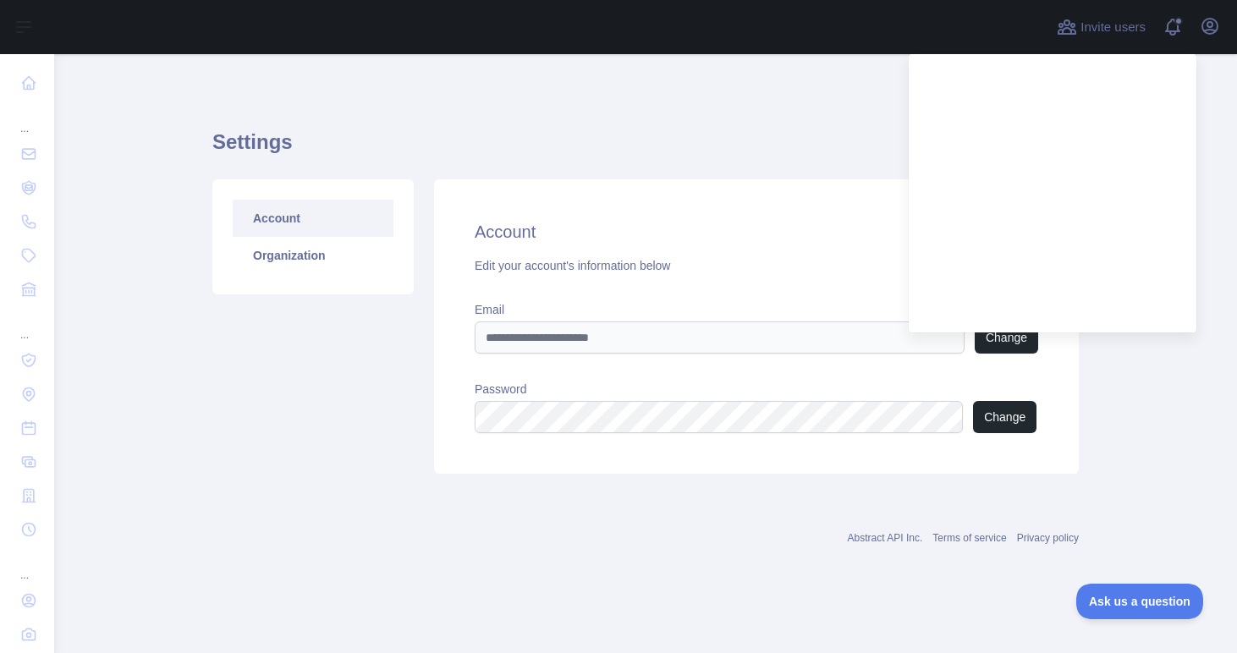
click at [1087, 41] on div "Invite users View notifications Open user menu" at bounding box center [1139, 27] width 170 height 54
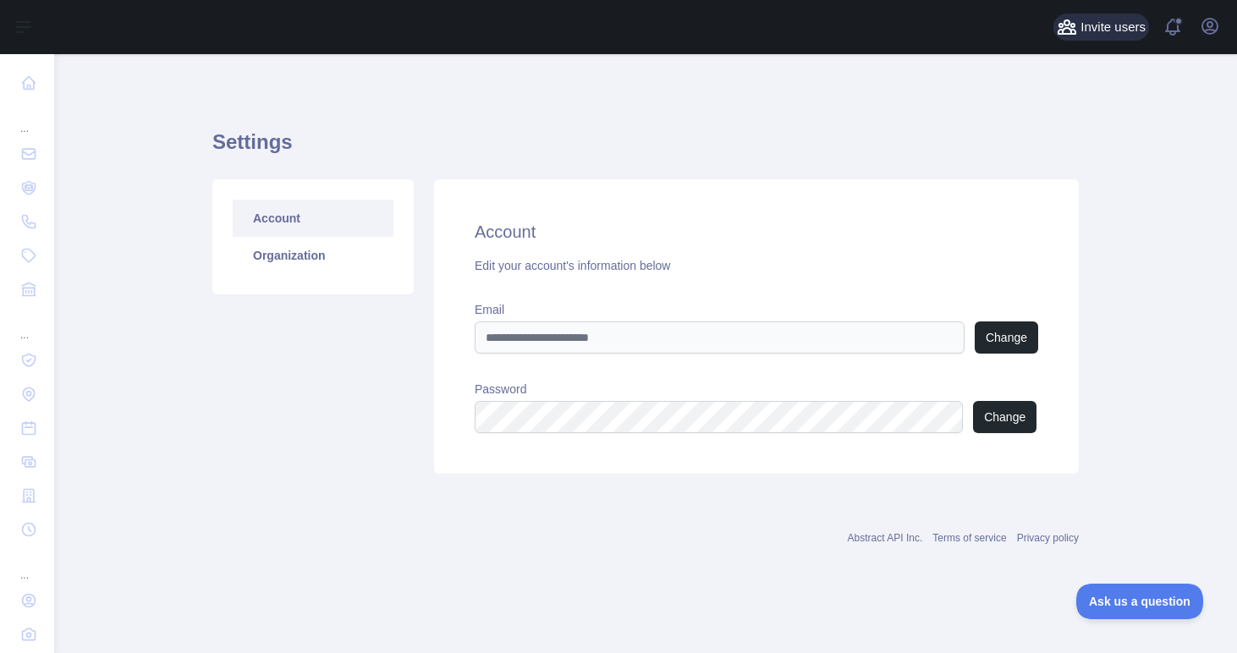
click at [1097, 32] on span "Invite users" at bounding box center [1113, 27] width 65 height 19
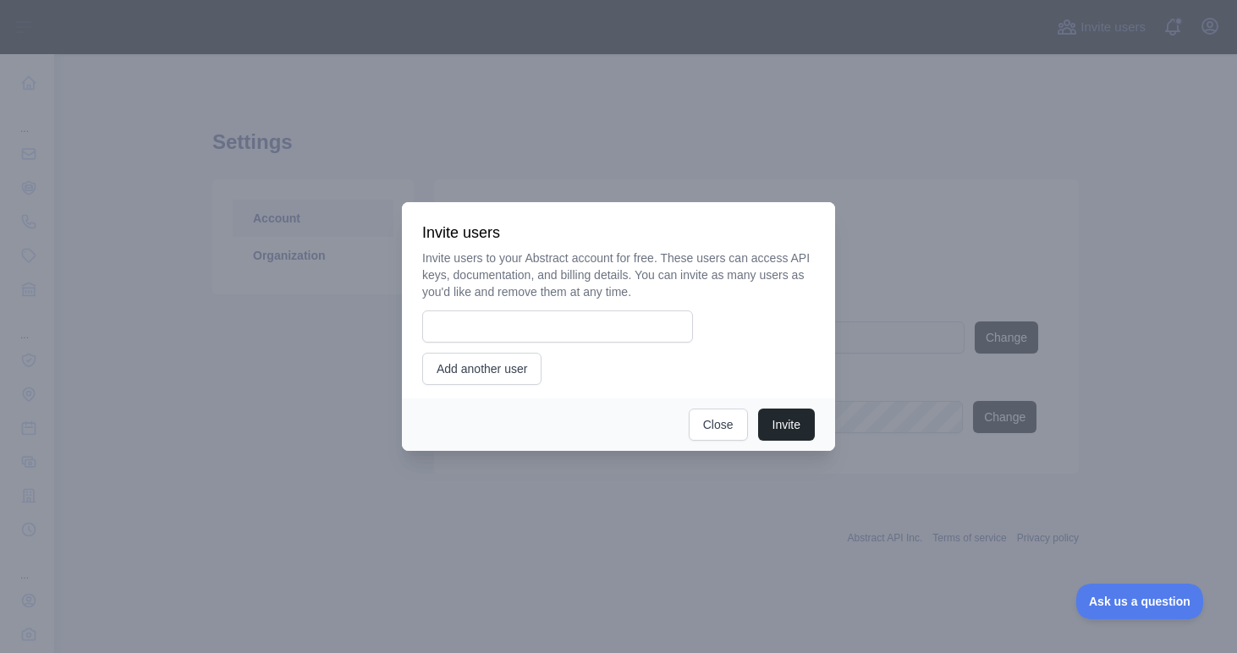
click at [1171, 19] on div at bounding box center [618, 326] width 1237 height 653
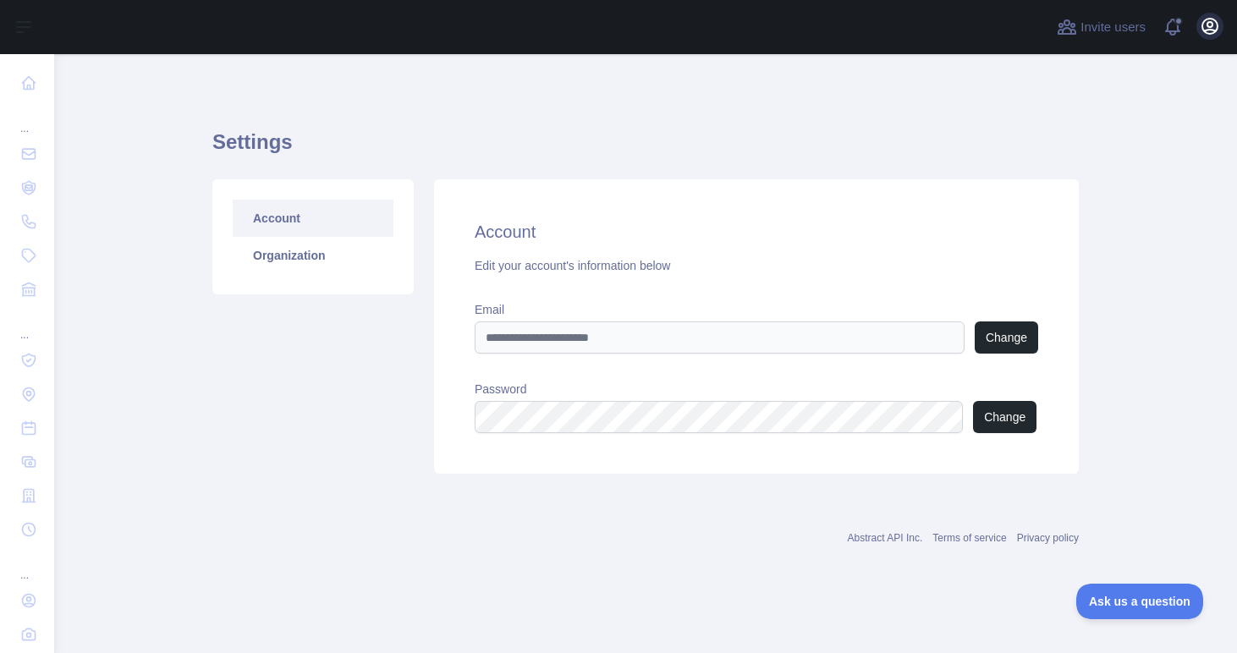
click at [1209, 24] on icon "button" at bounding box center [1210, 26] width 20 height 20
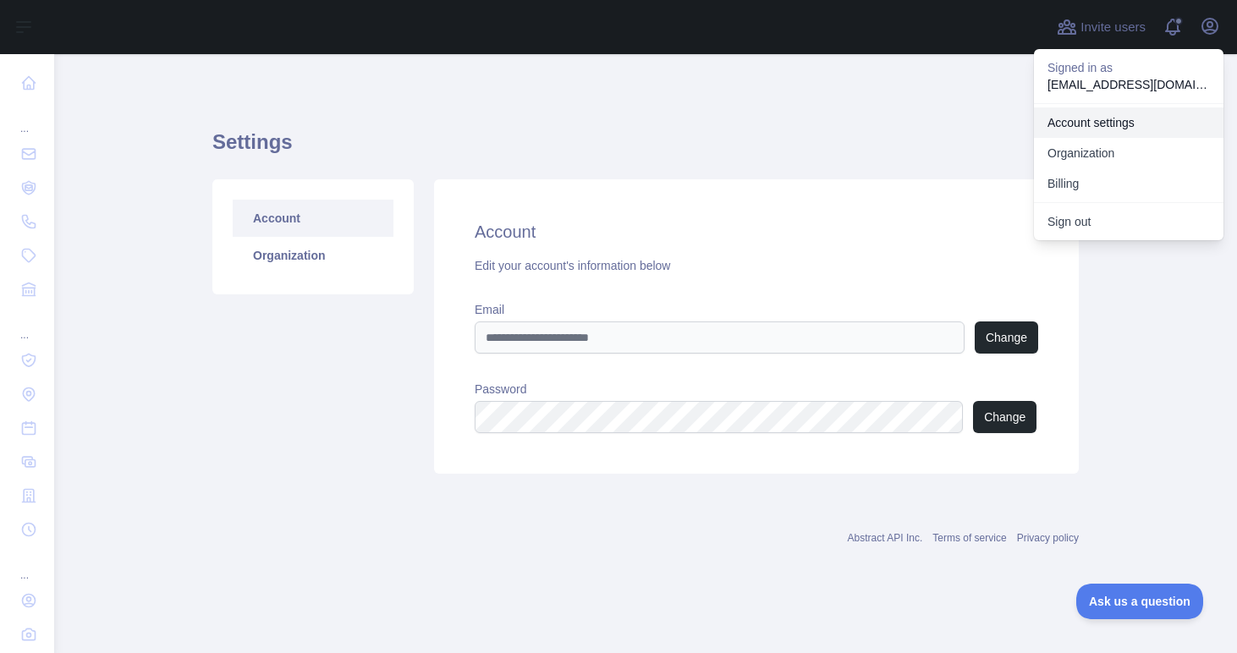
click at [1139, 122] on link "Account settings" at bounding box center [1129, 122] width 190 height 30
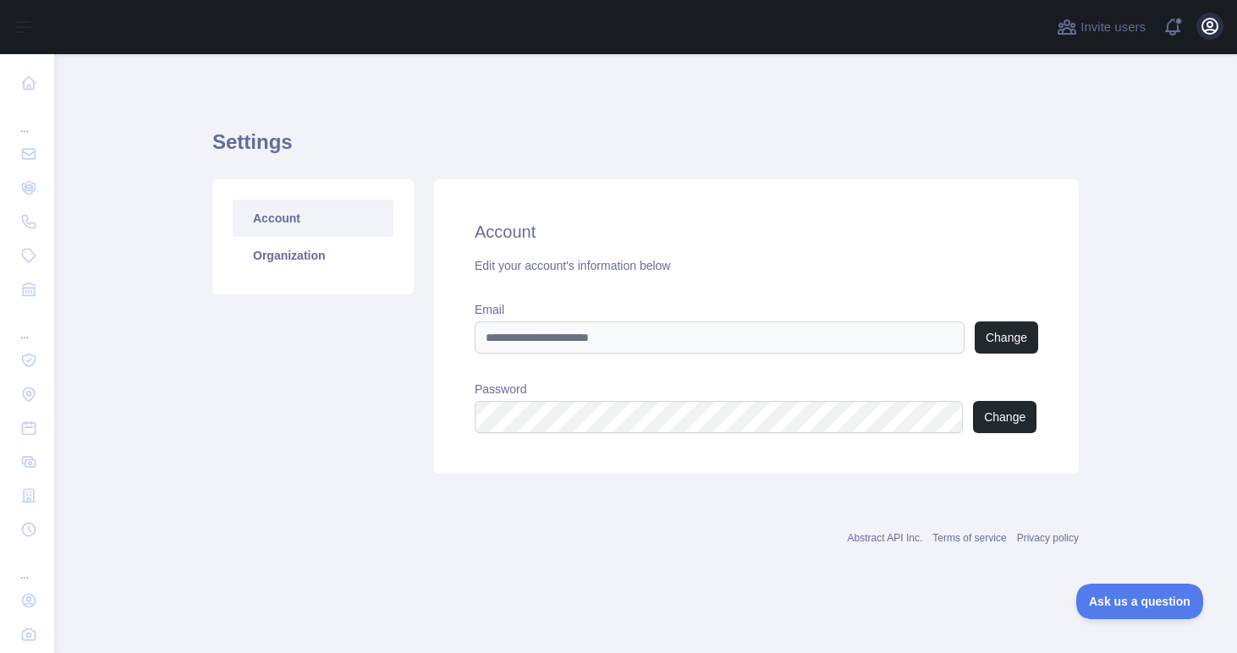
click at [1210, 19] on icon "button" at bounding box center [1210, 26] width 15 height 15
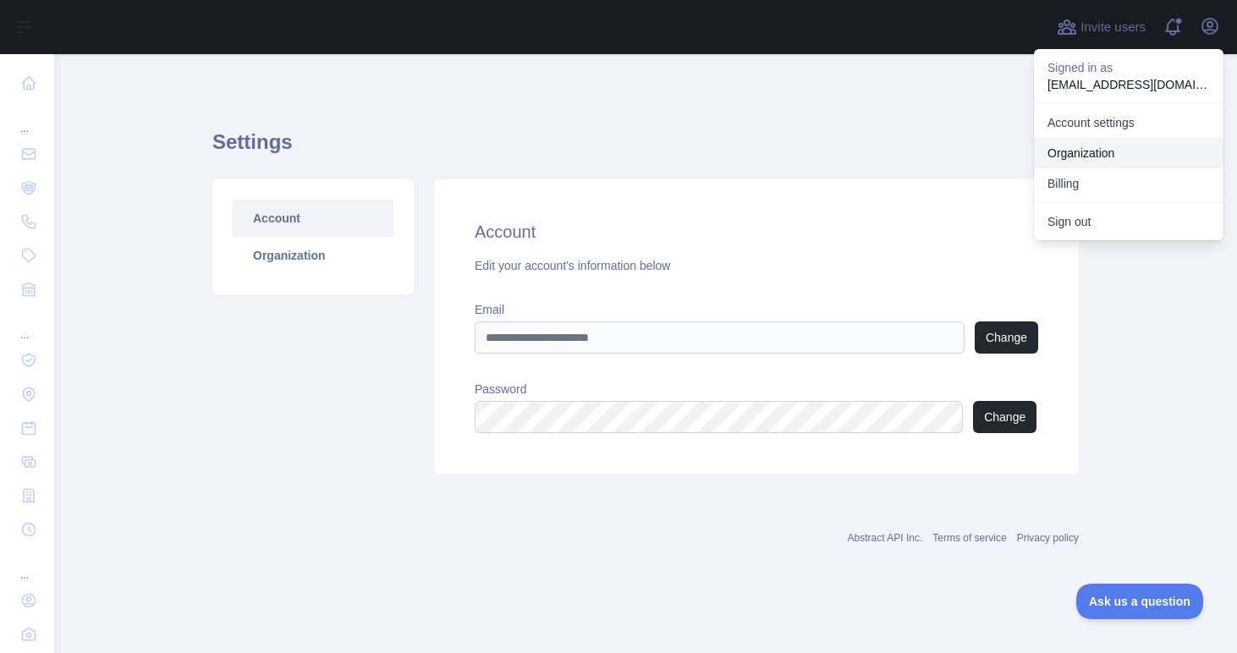
click at [1112, 146] on link "Organization" at bounding box center [1129, 153] width 190 height 30
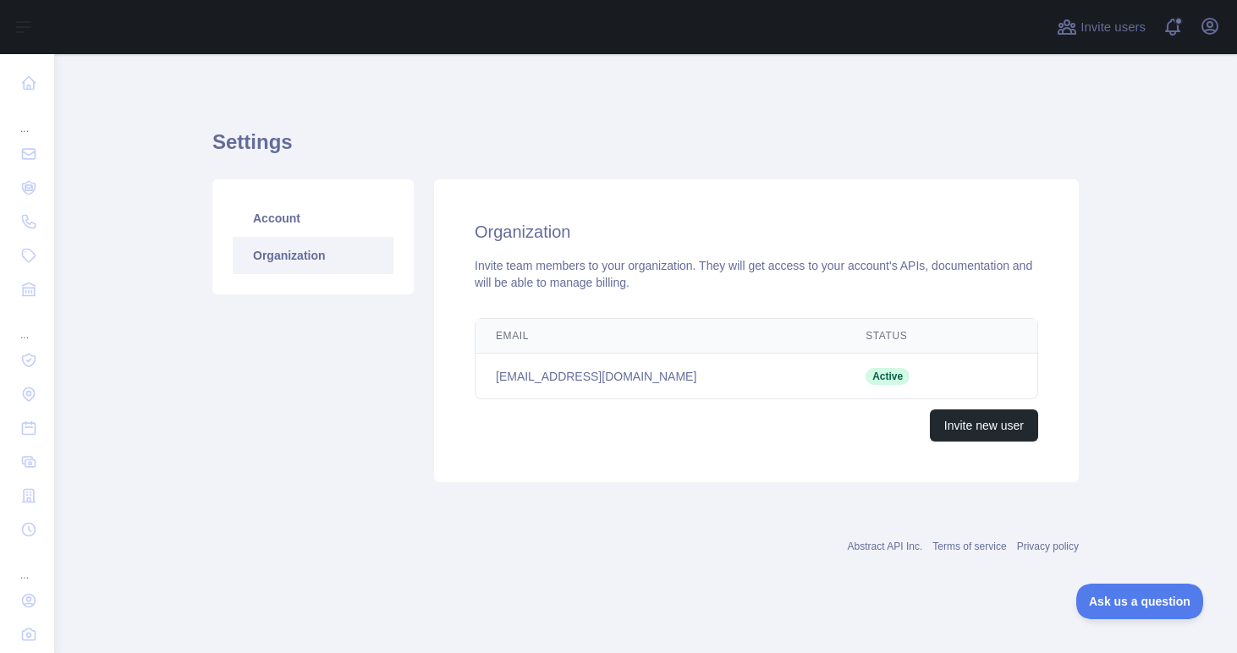
click at [848, 366] on td "Active" at bounding box center [909, 377] width 129 height 46
click at [866, 373] on span "Active" at bounding box center [888, 376] width 44 height 17
click at [565, 383] on td "[EMAIL_ADDRESS][DOMAIN_NAME]" at bounding box center [661, 377] width 370 height 46
click at [1120, 603] on span "Ask us a question" at bounding box center [1131, 599] width 127 height 12
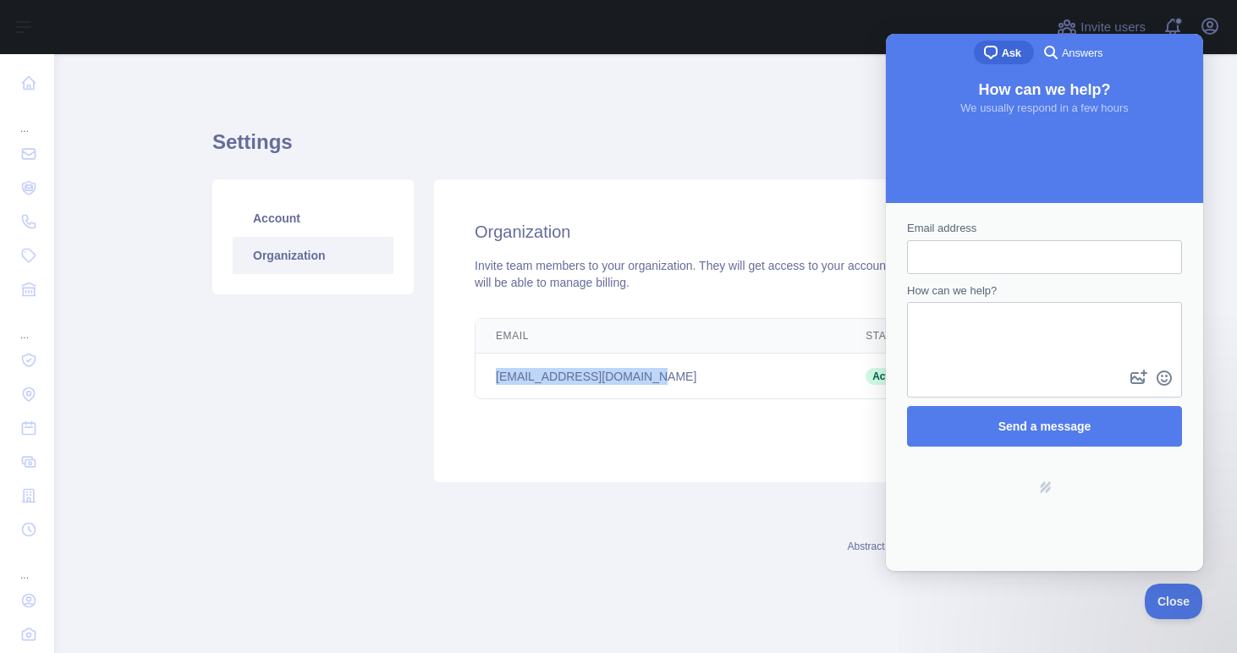
drag, startPoint x: 498, startPoint y: 377, endPoint x: 691, endPoint y: 381, distance: 193.8
click at [691, 381] on td "[EMAIL_ADDRESS][DOMAIN_NAME]" at bounding box center [661, 377] width 370 height 46
copy td "[EMAIL_ADDRESS][DOMAIN_NAME]"
click at [933, 255] on input "Email address" at bounding box center [1045, 257] width 248 height 30
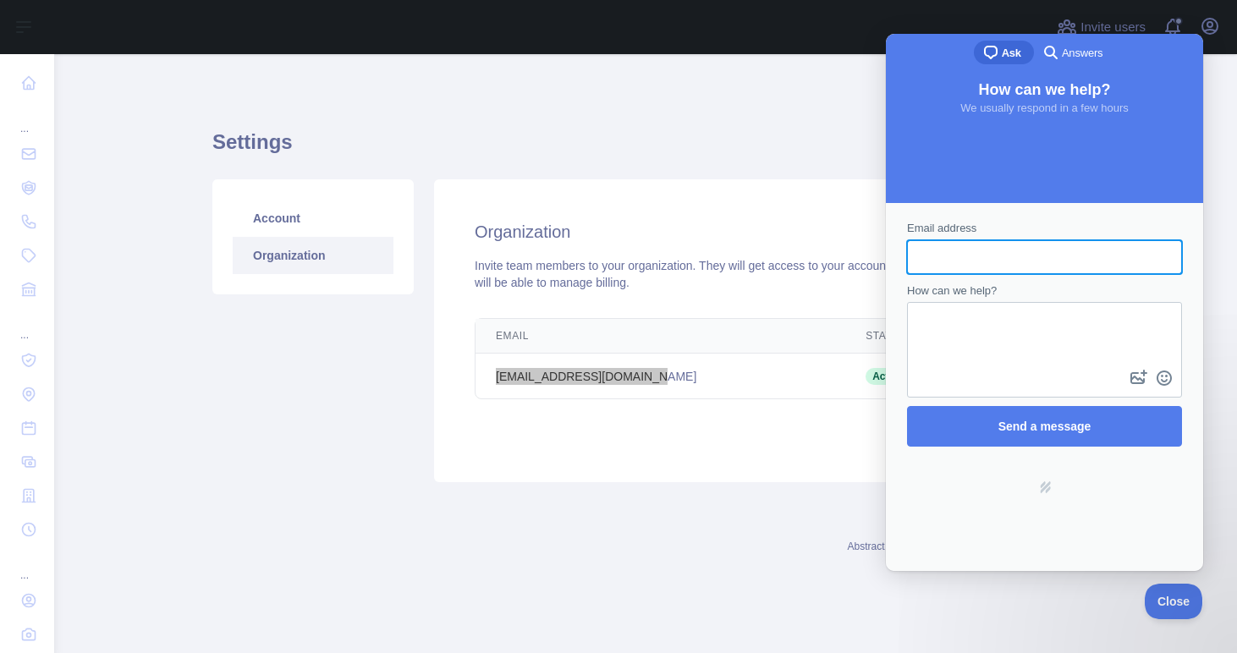
paste input "**********"
type input "**********"
click at [940, 332] on textarea "How can we help?" at bounding box center [1045, 335] width 272 height 63
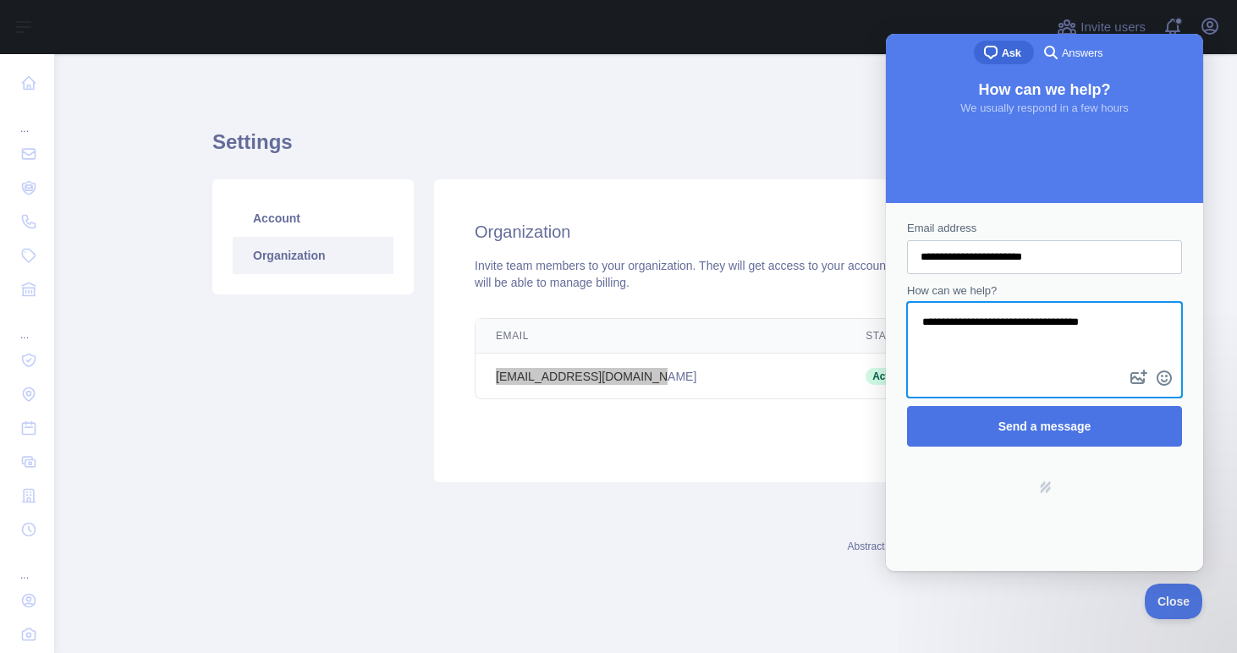
type textarea "**********"
click at [988, 423] on span "Send a message" at bounding box center [1045, 426] width 238 height 39
